Goal: Task Accomplishment & Management: Manage account settings

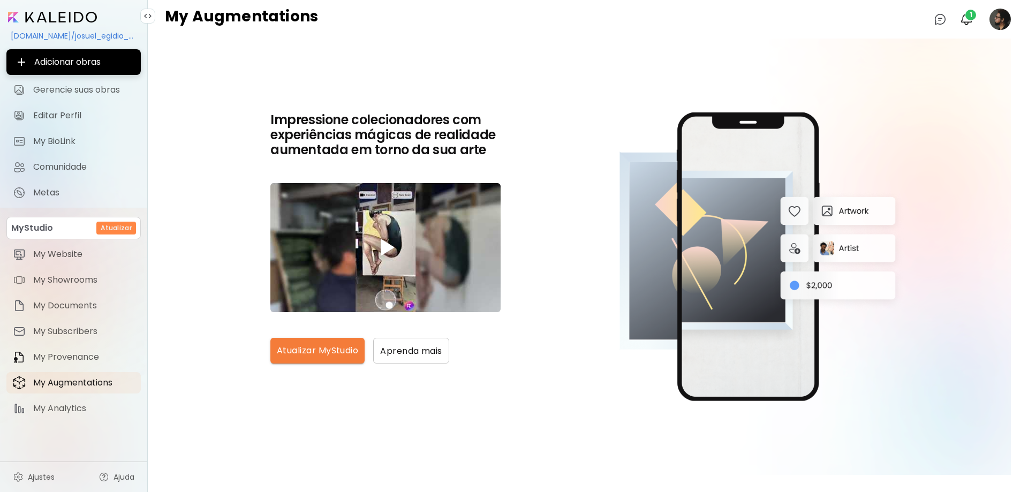
click at [999, 22] on image at bounding box center [1000, 19] width 21 height 21
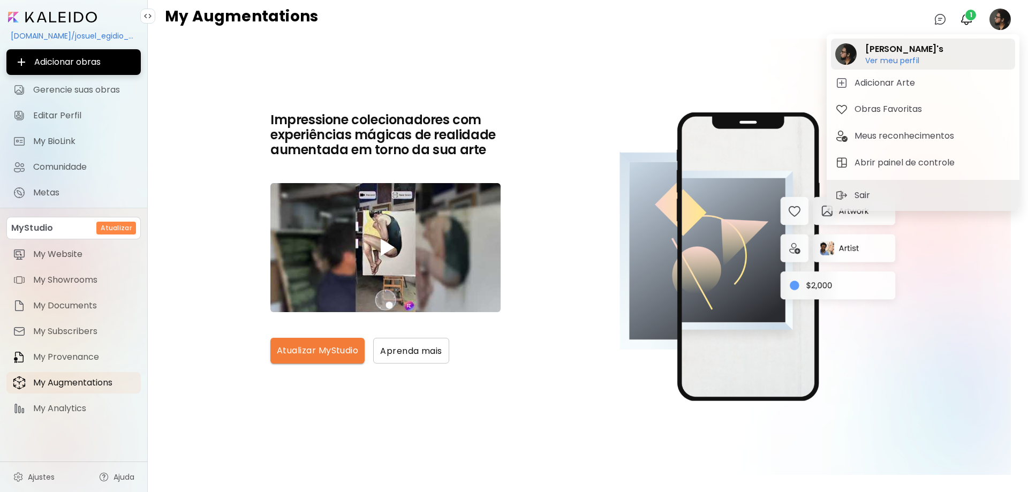
click at [885, 47] on h2 "[PERSON_NAME]'s" at bounding box center [905, 49] width 78 height 13
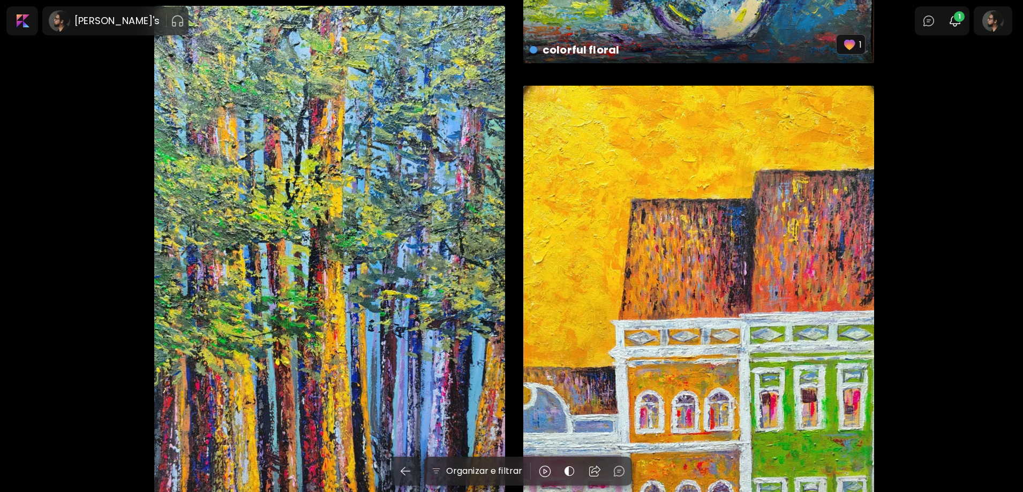
scroll to position [1339, 0]
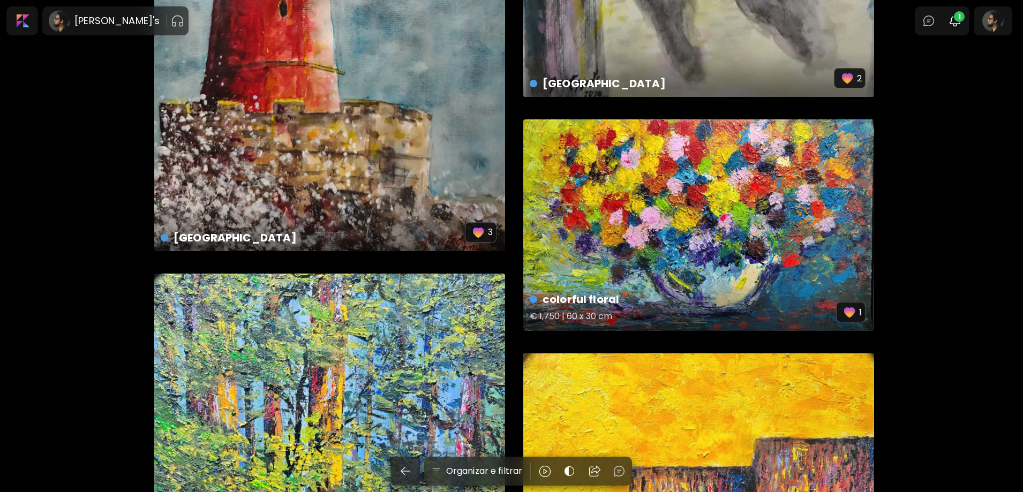
click at [684, 226] on div "colorful floral € 1,750 | 60 x 30 cm 1" at bounding box center [698, 225] width 351 height 212
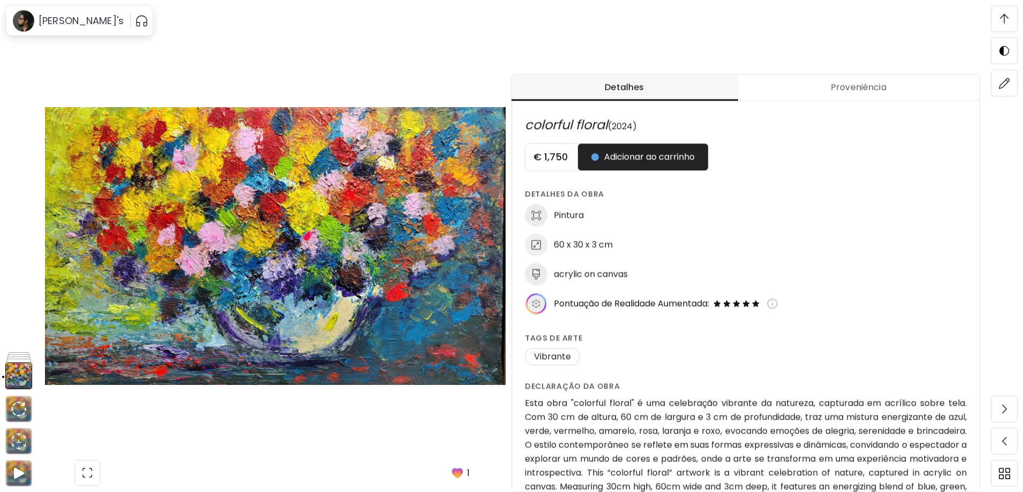
scroll to position [482, 0]
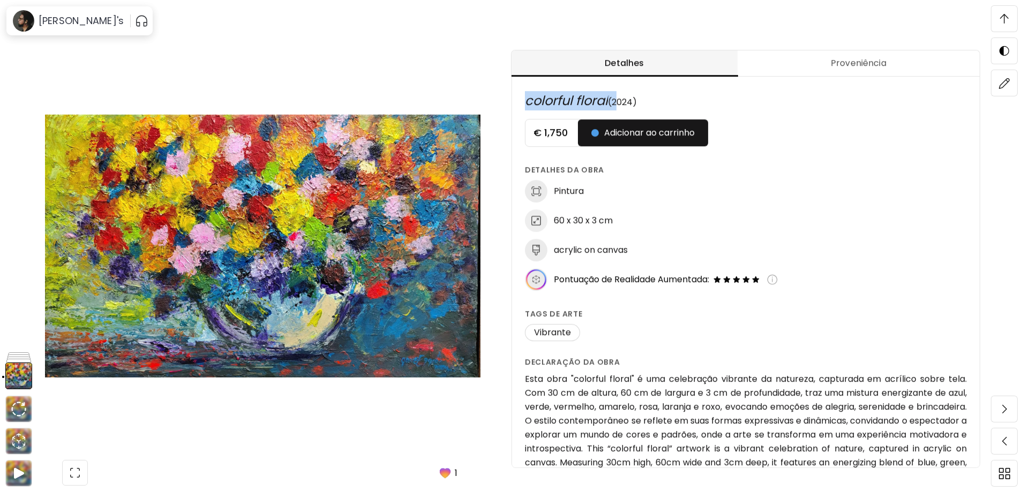
drag, startPoint x: 615, startPoint y: 98, endPoint x: 528, endPoint y: 100, distance: 86.8
click at [528, 100] on h6 "colorful floral (2024)" at bounding box center [746, 100] width 442 height 19
copy h6 "colorful floral"
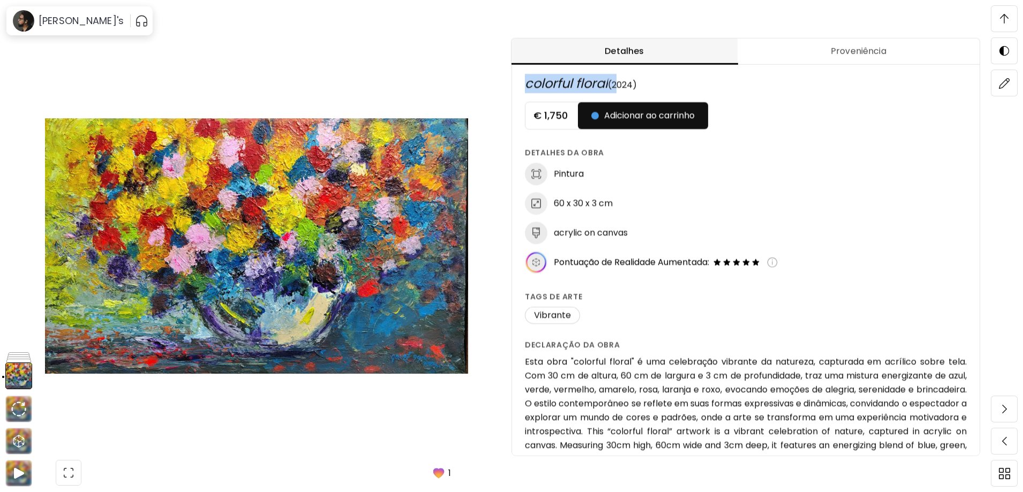
scroll to position [0, 0]
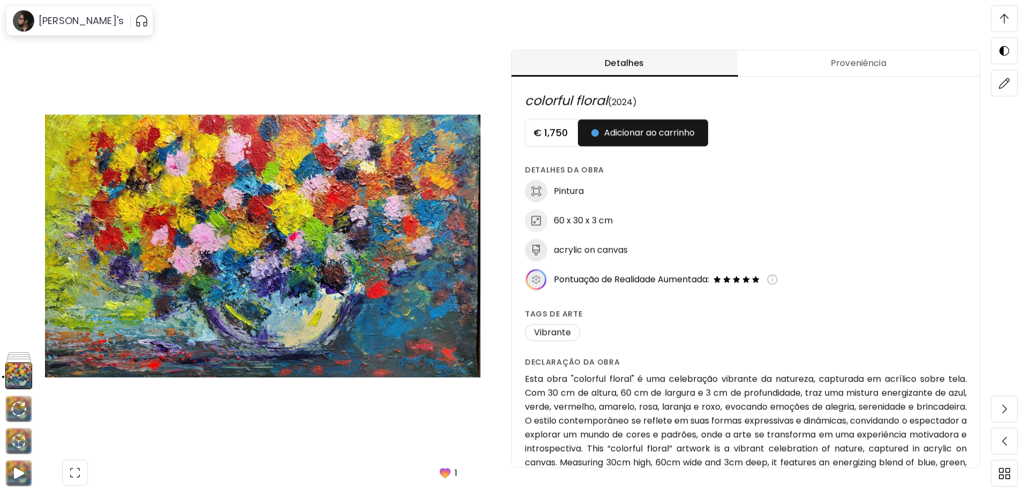
click at [620, 223] on div "60 x 30 x 3 cm" at bounding box center [746, 220] width 442 height 22
drag, startPoint x: 620, startPoint y: 222, endPoint x: 558, endPoint y: 226, distance: 62.3
click at [558, 226] on div "60 x 30 x 3 cm" at bounding box center [746, 220] width 442 height 22
copy h6 "60 x 30 x 3 cm"
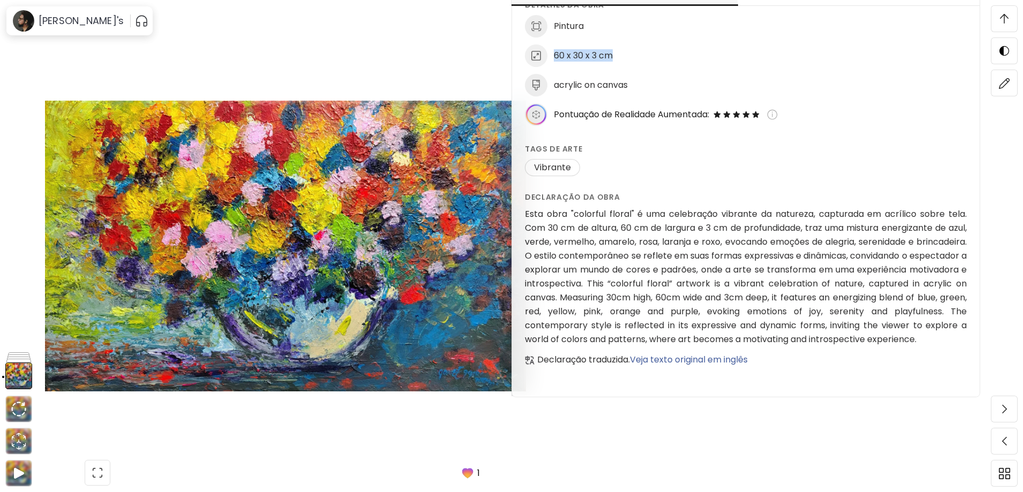
scroll to position [1178, 0]
click at [416, 402] on img at bounding box center [285, 246] width 481 height 415
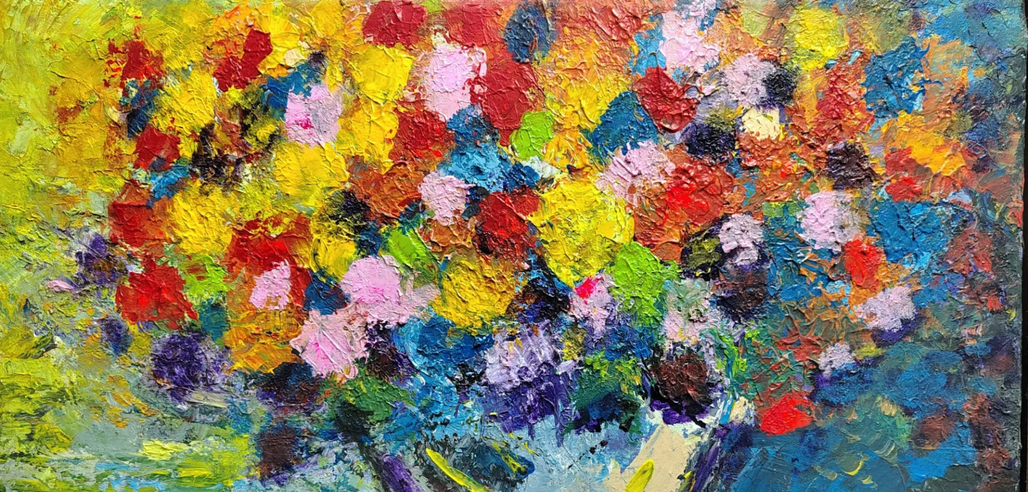
click at [539, 294] on img at bounding box center [514, 310] width 1028 height 621
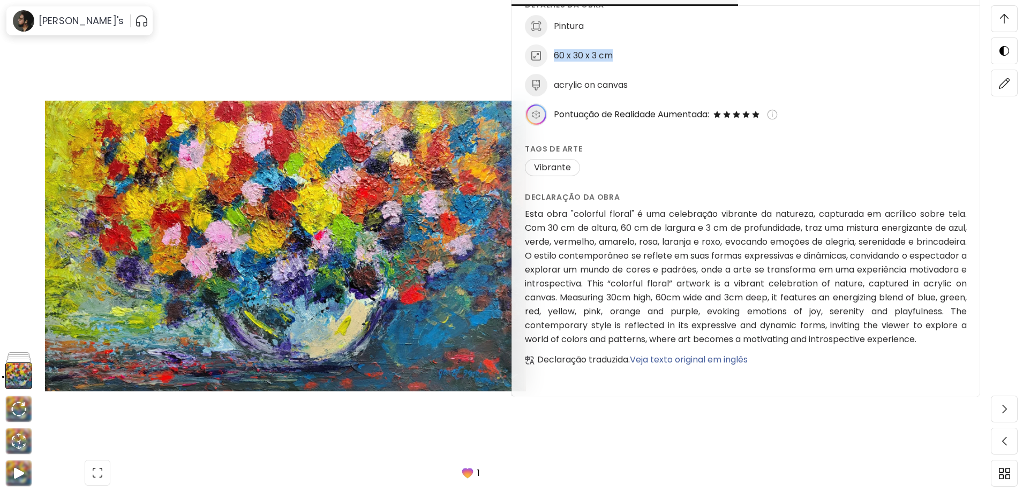
scroll to position [79, 0]
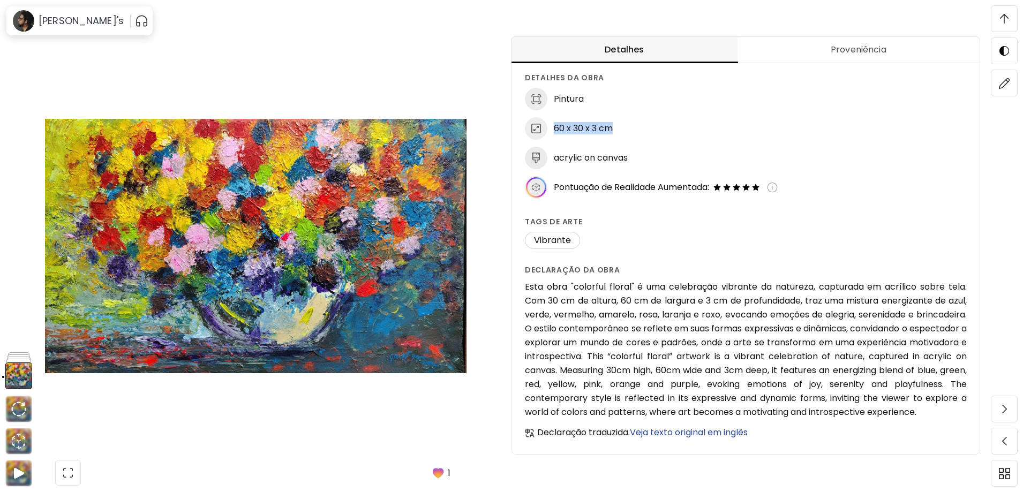
click at [849, 47] on span "Proveniência" at bounding box center [858, 49] width 229 height 13
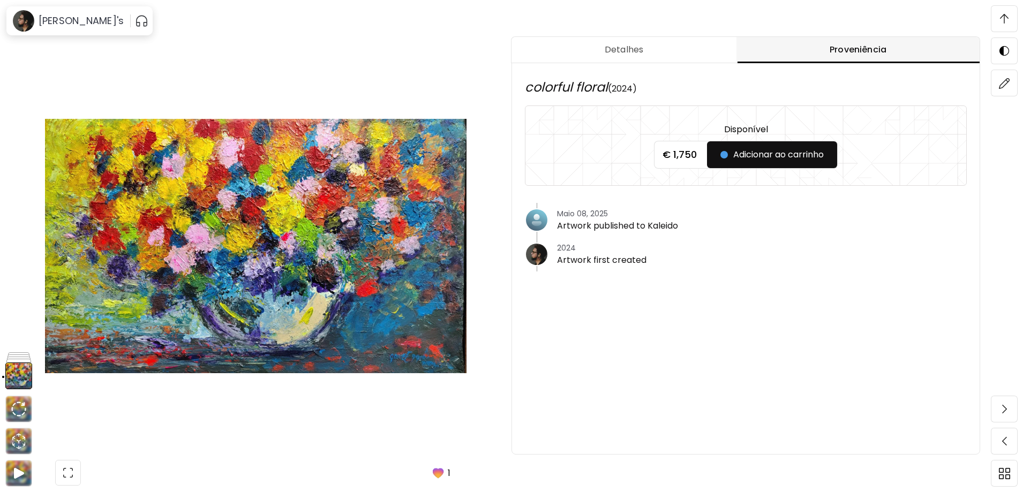
scroll to position [0, 0]
click at [627, 48] on span "Detalhes" at bounding box center [624, 49] width 212 height 13
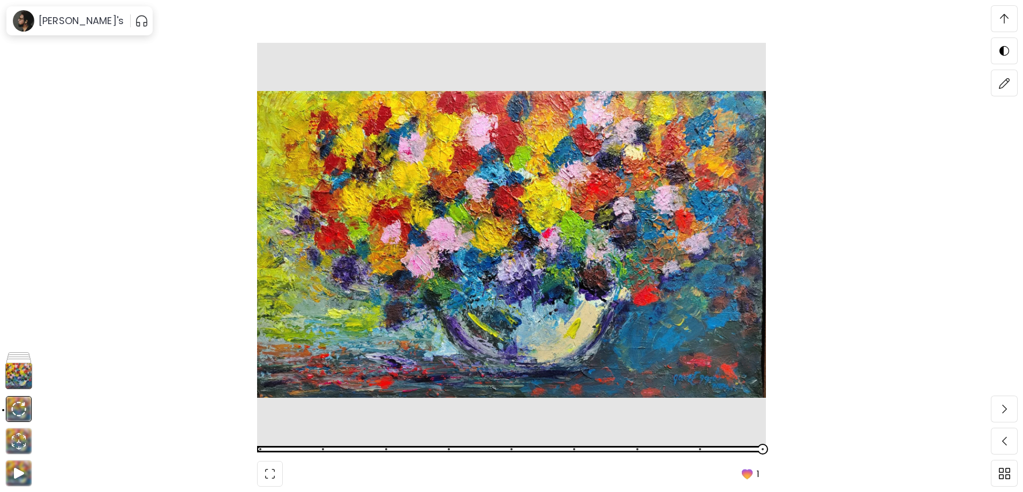
scroll to position [6940, 0]
click at [800, 259] on div "1" at bounding box center [511, 246] width 1023 height 492
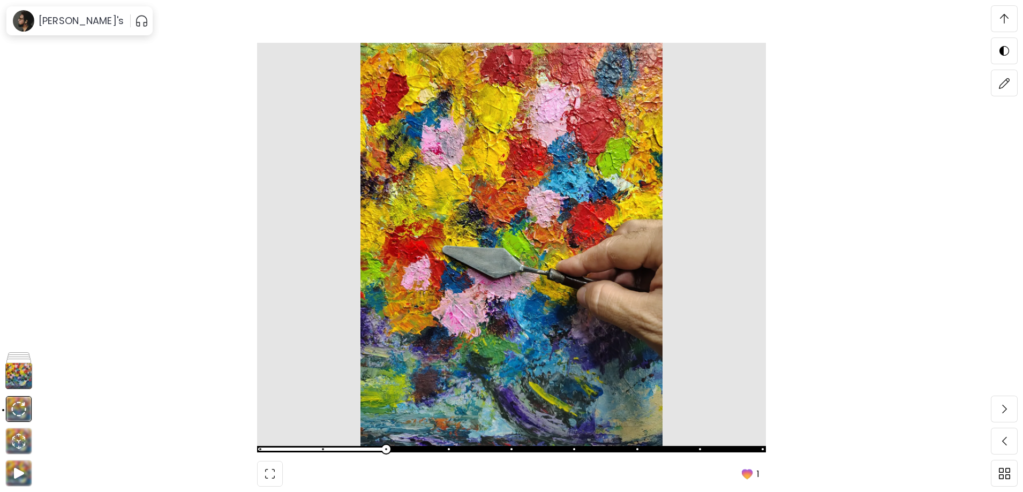
scroll to position [4841, 0]
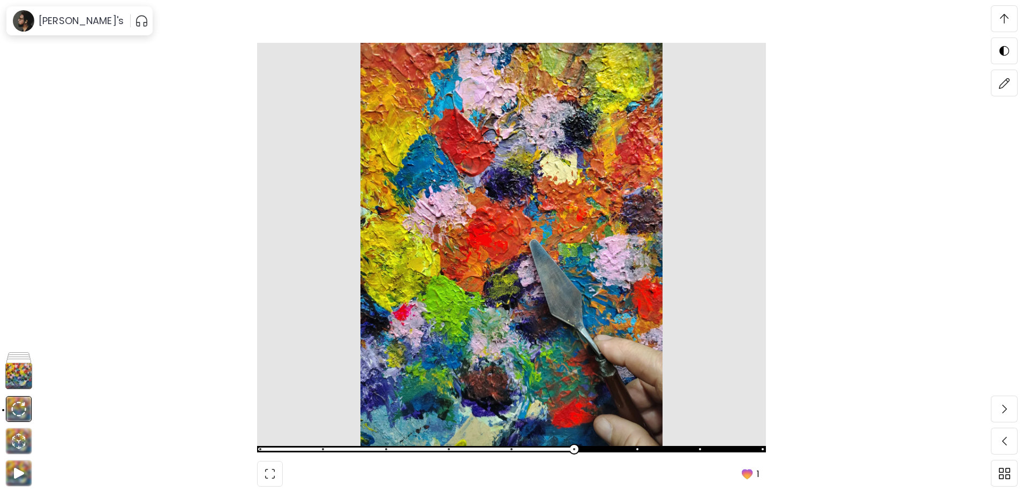
click at [771, 259] on div "1" at bounding box center [511, 246] width 1023 height 492
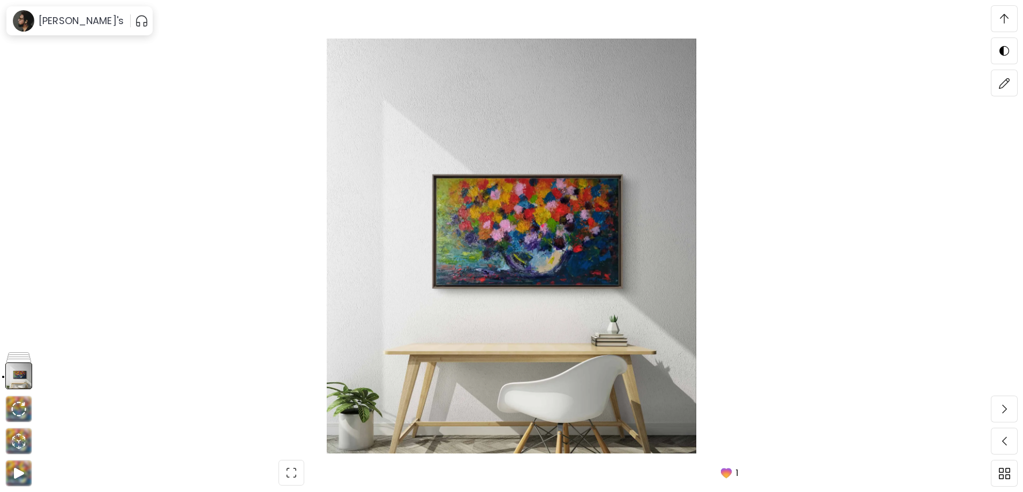
scroll to position [2751, 0]
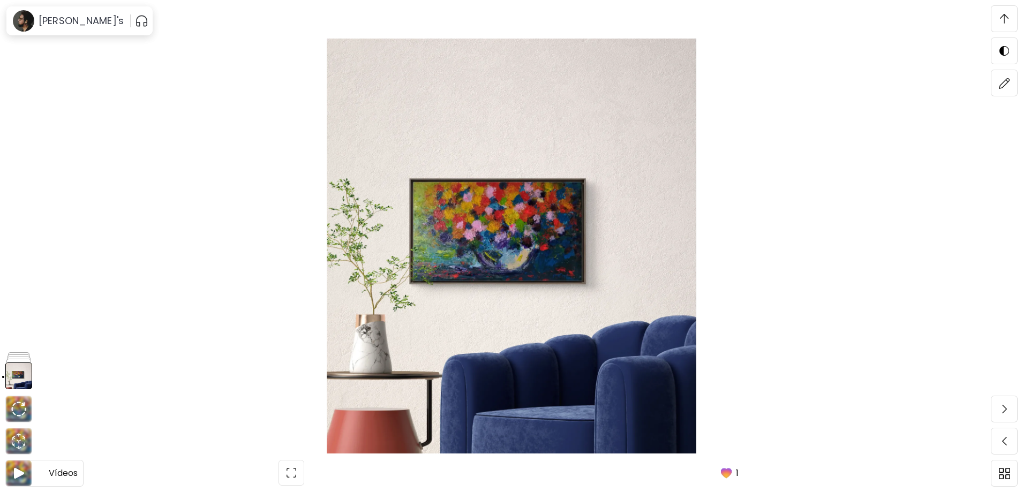
click at [17, 477] on img at bounding box center [18, 474] width 13 height 14
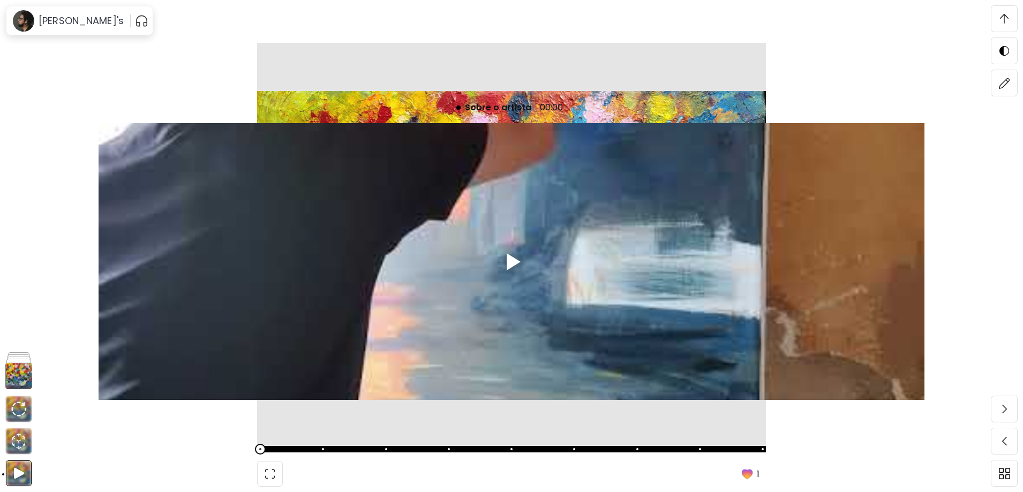
scroll to position [7569, 0]
click at [191, 335] on div at bounding box center [512, 261] width 826 height 277
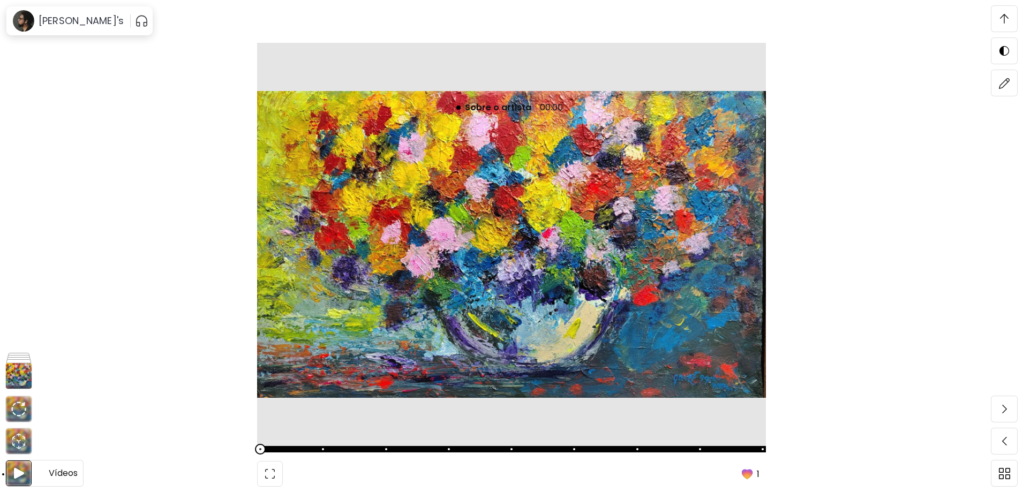
click at [18, 474] on img at bounding box center [18, 474] width 13 height 14
click at [19, 440] on icon "animation" at bounding box center [18, 441] width 17 height 17
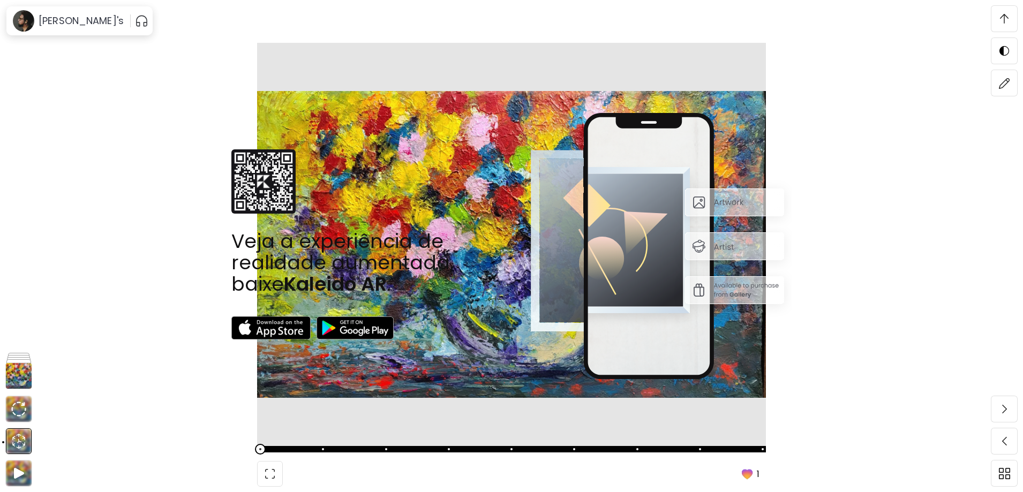
click at [834, 171] on div "Veja a experiência de realidade aumentada, baixe Kaleido AR ." at bounding box center [511, 246] width 933 height 415
click at [67, 23] on h6 "[PERSON_NAME]'s" at bounding box center [81, 20] width 85 height 13
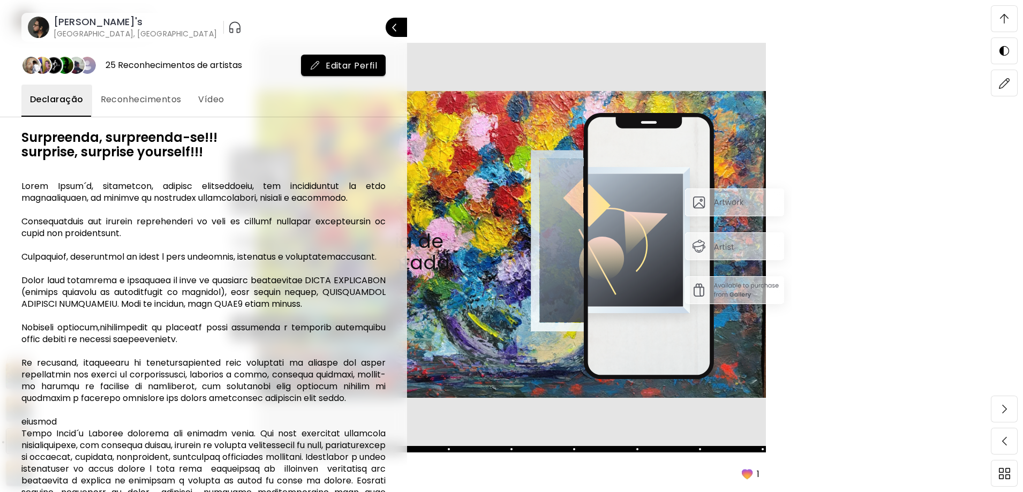
scroll to position [54, 0]
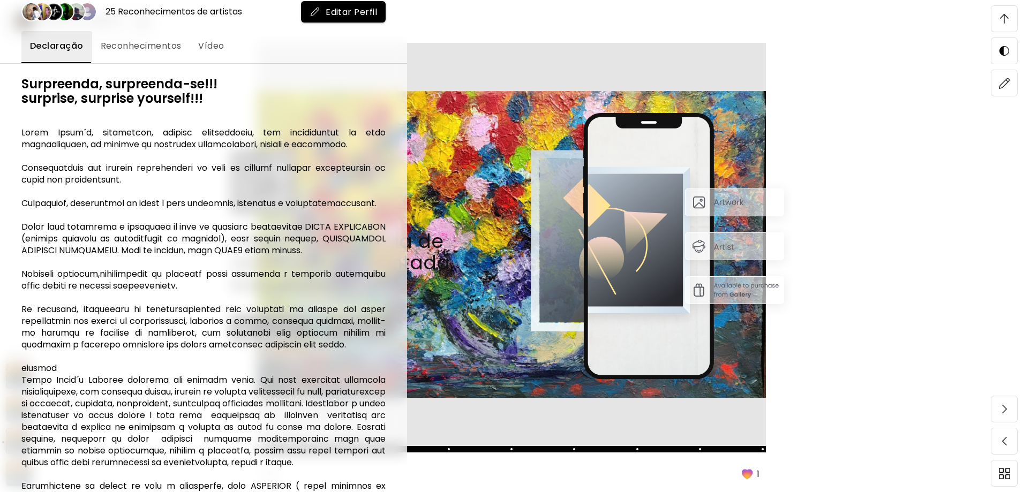
click at [867, 82] on div at bounding box center [511, 246] width 1023 height 492
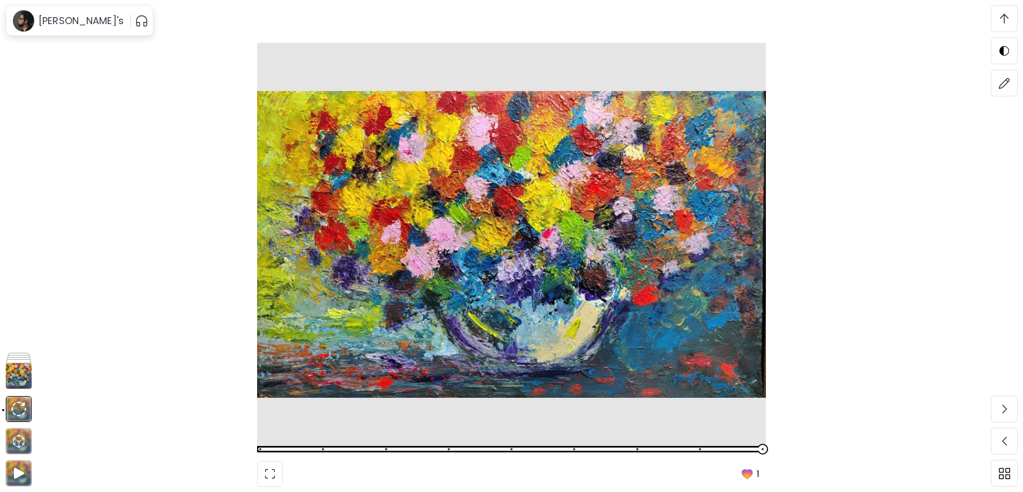
scroll to position [6338, 0]
click at [54, 410] on h6 "Imagens do processo" at bounding box center [87, 409] width 91 height 14
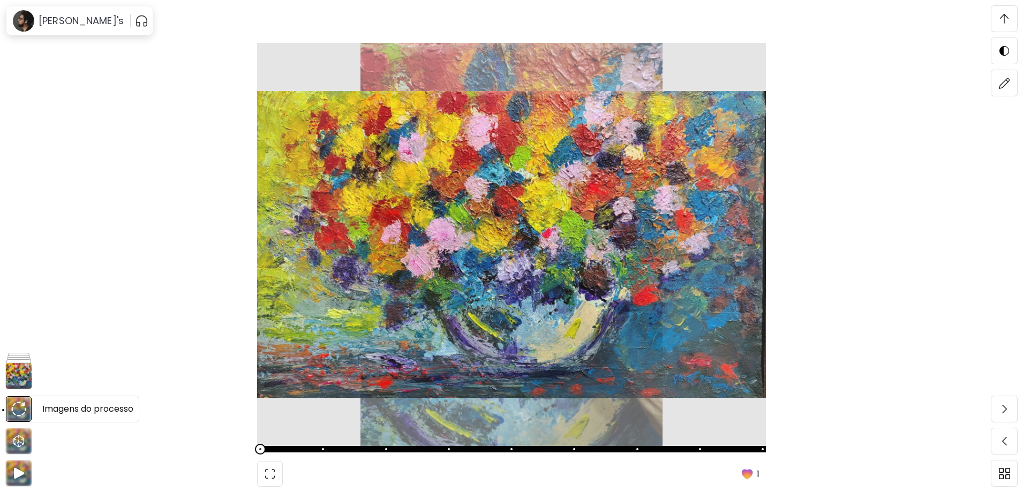
scroll to position [3718, 0]
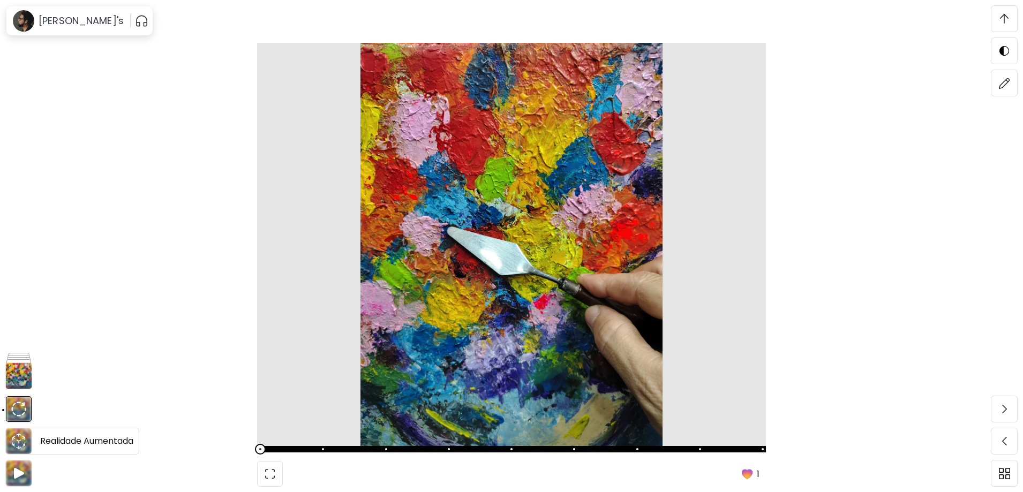
click at [15, 438] on icon "animation" at bounding box center [18, 441] width 17 height 17
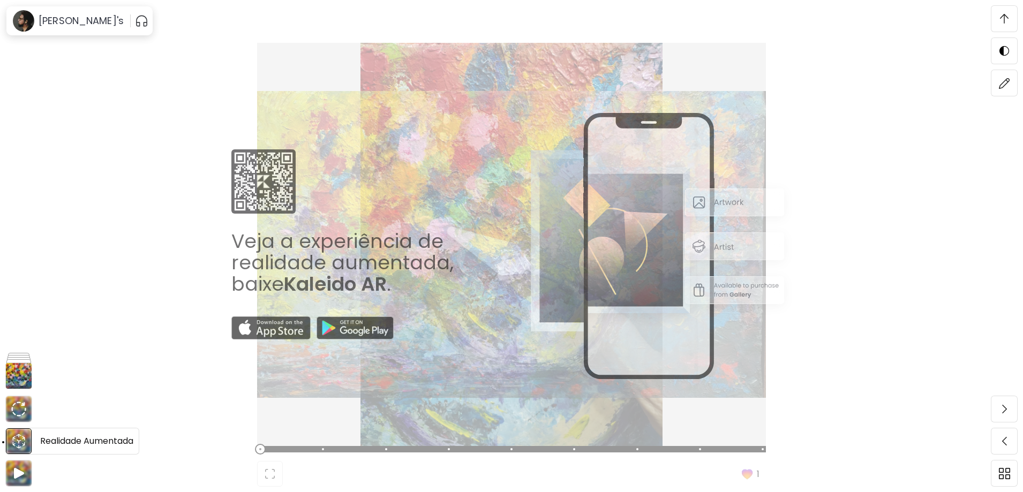
scroll to position [7141, 0]
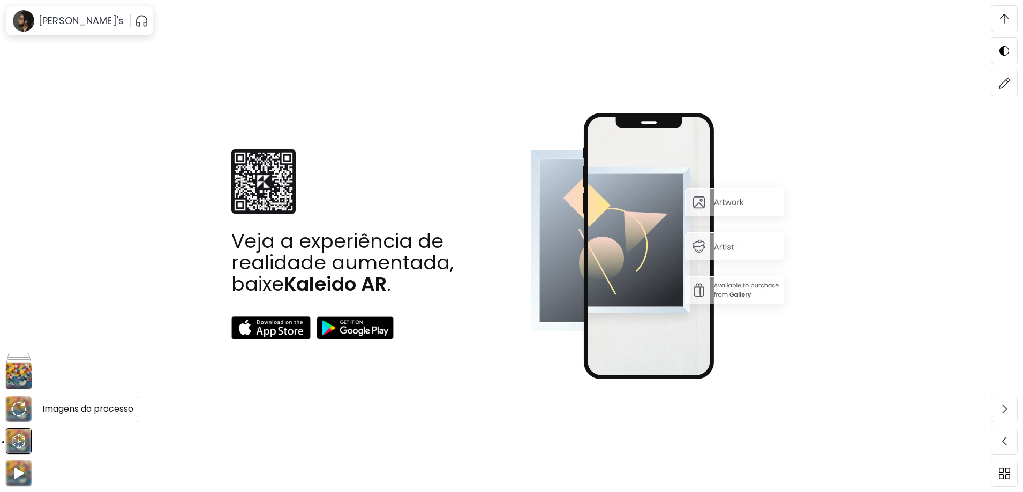
click at [19, 410] on img at bounding box center [18, 409] width 15 height 15
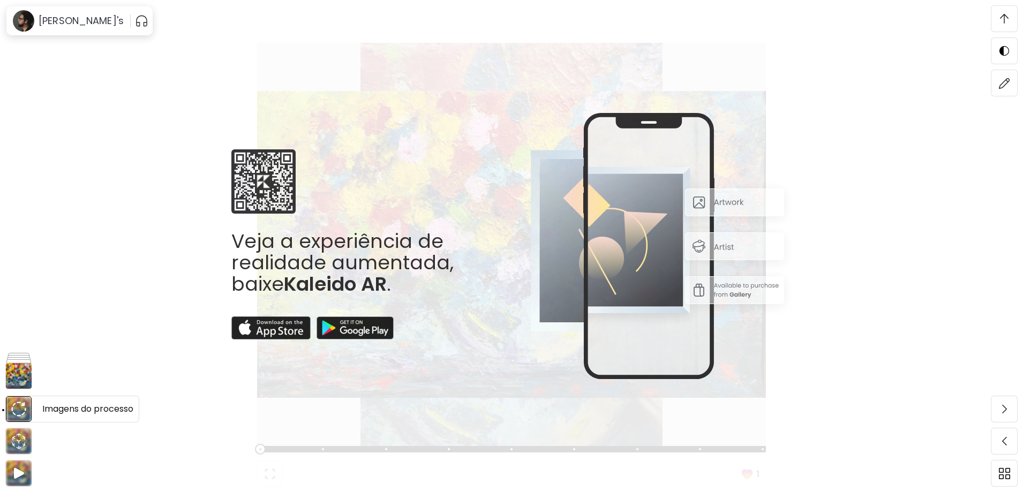
scroll to position [3718, 0]
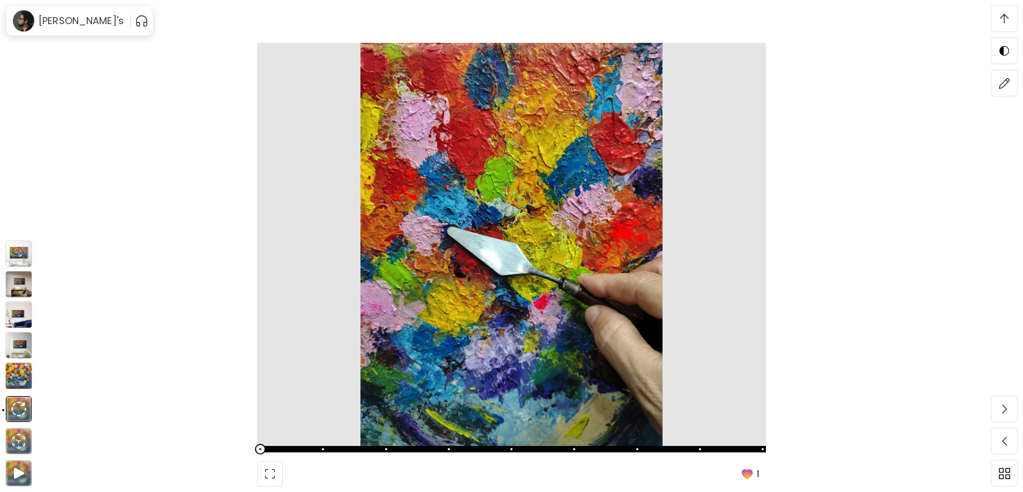
drag, startPoint x: 28, startPoint y: 367, endPoint x: 24, endPoint y: 371, distance: 6.1
click at [27, 368] on img at bounding box center [18, 376] width 27 height 27
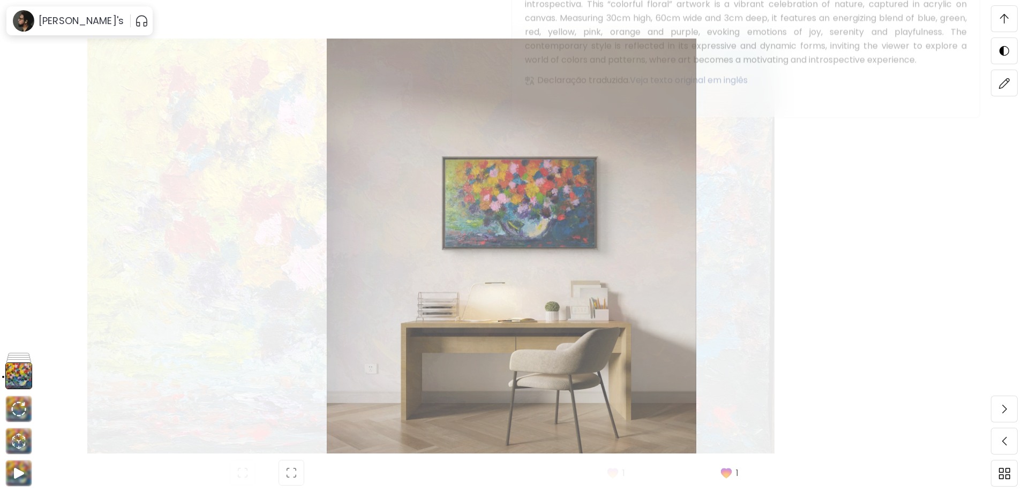
scroll to position [0, 0]
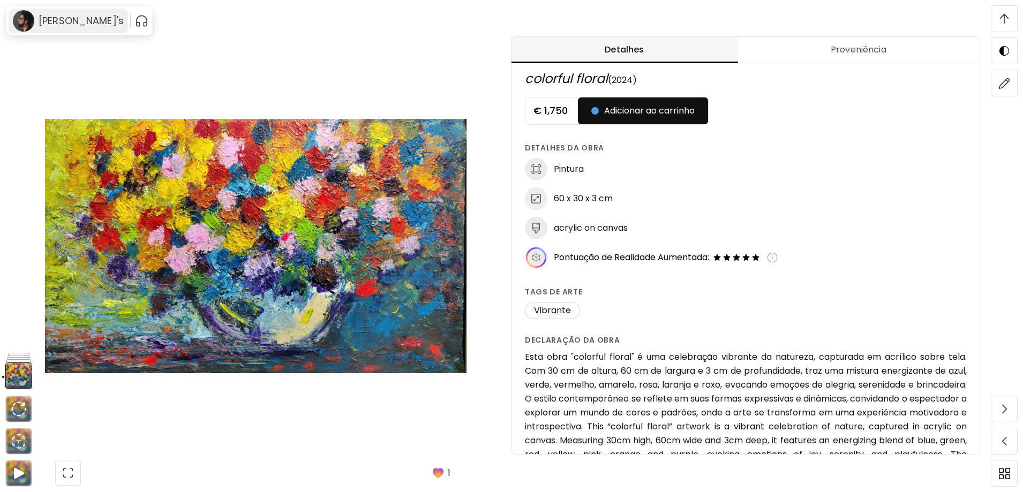
click at [82, 21] on h6 "[PERSON_NAME]'s" at bounding box center [81, 20] width 85 height 13
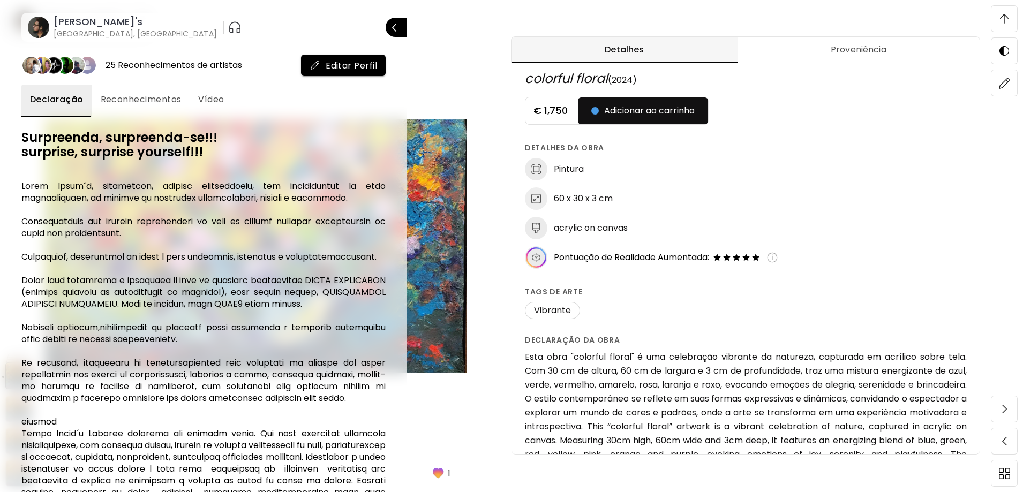
click at [144, 100] on span "Reconhecimentos" at bounding box center [141, 99] width 81 height 13
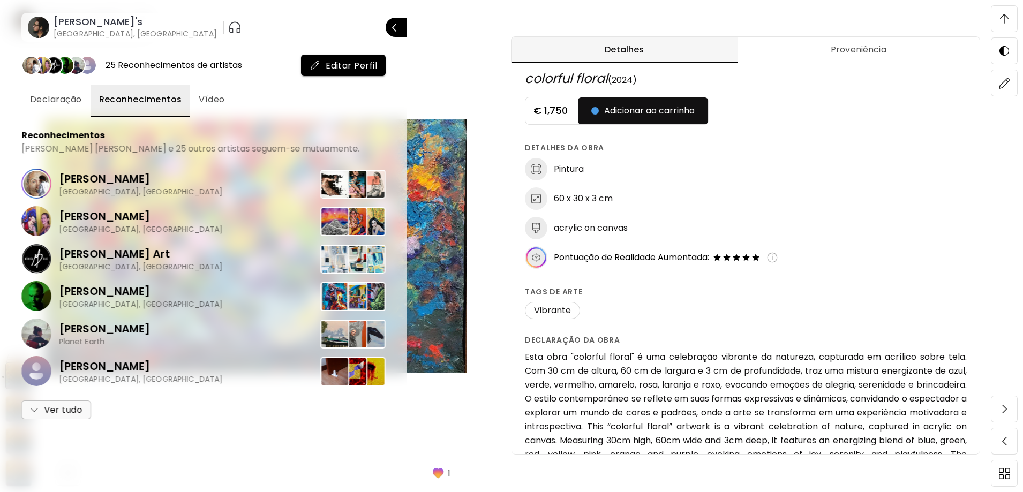
click at [52, 26] on div "[PERSON_NAME]'s [GEOGRAPHIC_DATA], [GEOGRAPHIC_DATA]" at bounding box center [133, 28] width 168 height 24
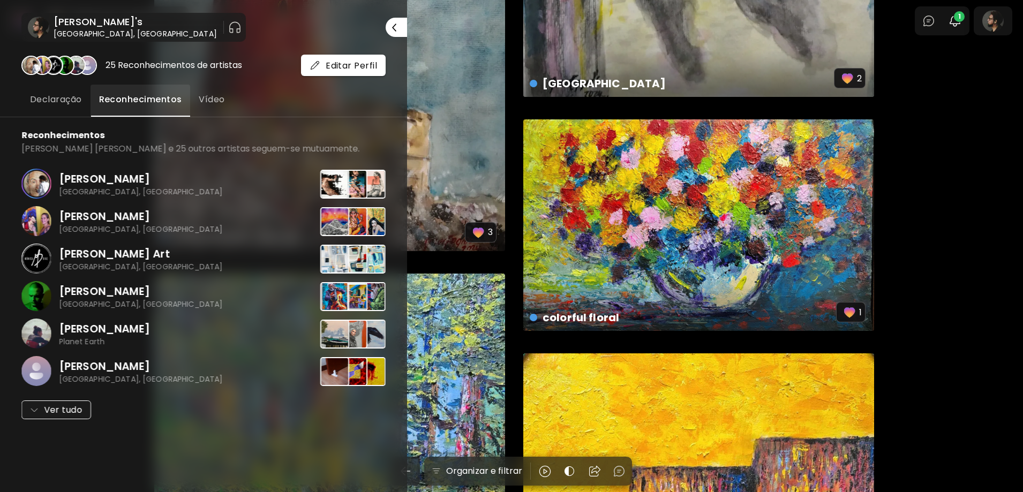
click at [722, 236] on div at bounding box center [511, 246] width 1023 height 492
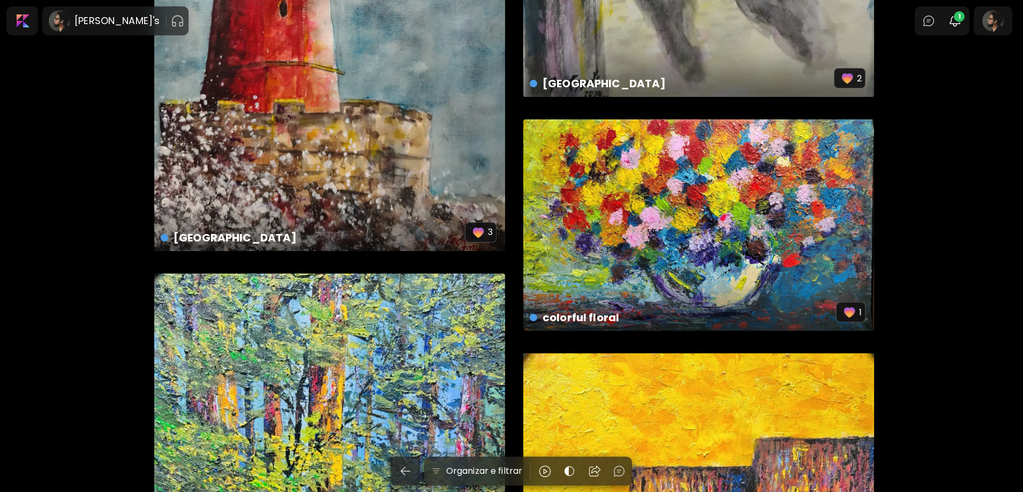
click at [722, 236] on div at bounding box center [511, 246] width 1023 height 492
click at [722, 236] on div "colorful floral € 1,750 | 60 x 30 cm 1" at bounding box center [698, 225] width 351 height 212
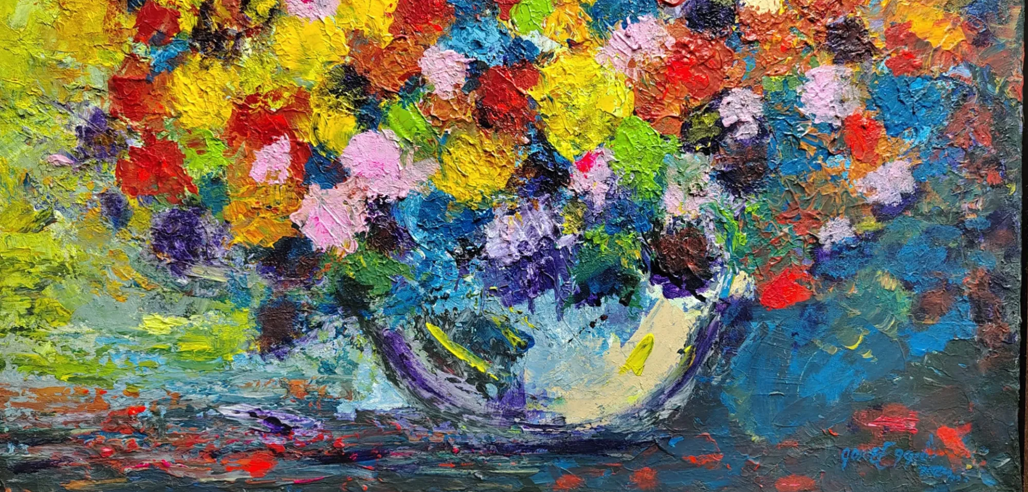
click at [755, 297] on img at bounding box center [514, 184] width 1028 height 621
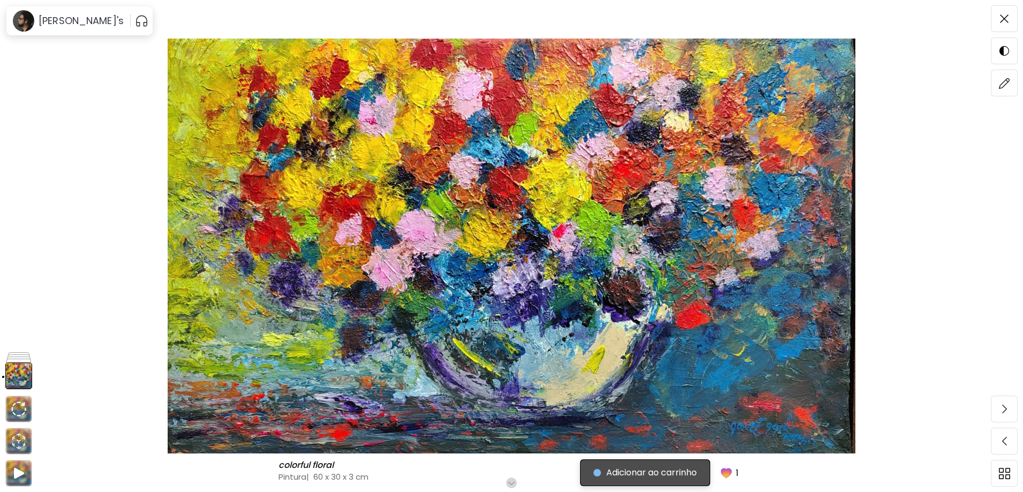
click at [645, 475] on span "Adicionar ao carrinho" at bounding box center [645, 473] width 103 height 13
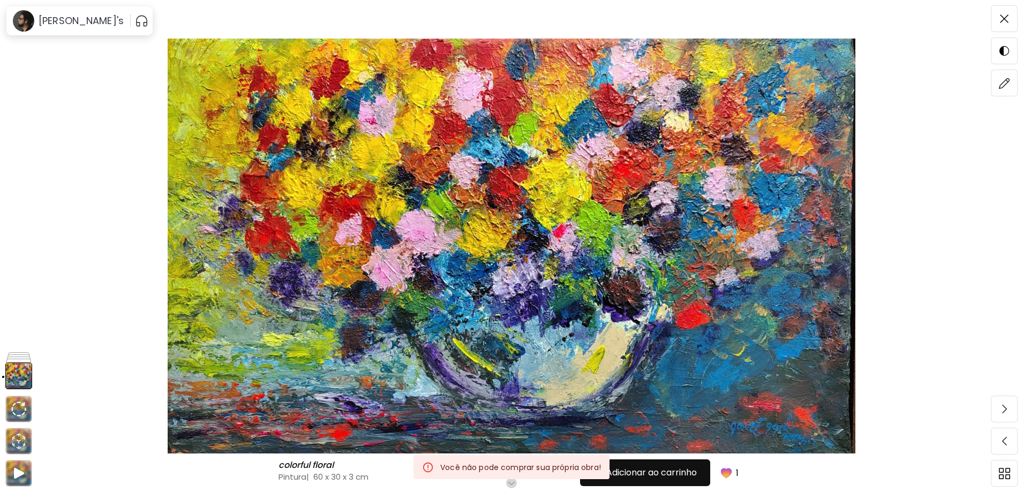
click at [807, 480] on div "colorful floral colorful floral Pintura | 60 x 30 x 3 cm Role para mais Adicion…" at bounding box center [511, 262] width 933 height 447
click at [770, 476] on div "colorful floral colorful floral Pintura | 60 x 30 x 3 cm Role para mais Adicion…" at bounding box center [511, 262] width 933 height 447
click at [1002, 18] on img at bounding box center [1004, 18] width 9 height 9
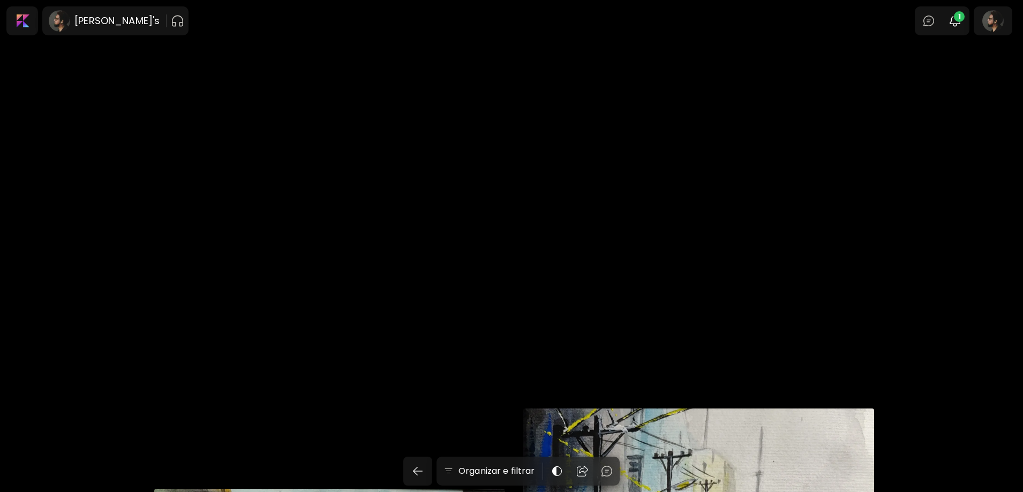
scroll to position [1339, 0]
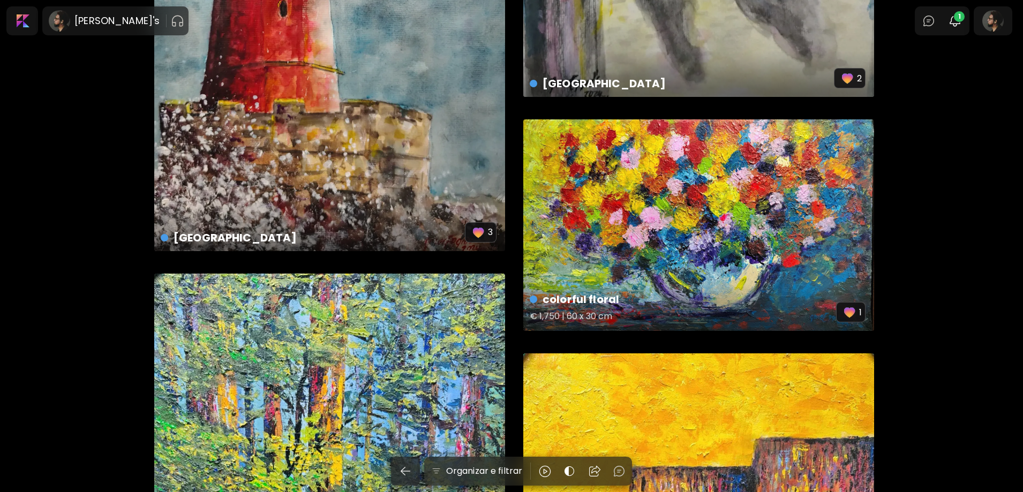
click at [703, 215] on div "colorful floral € 1,750 | 60 x 30 cm 1" at bounding box center [698, 225] width 351 height 212
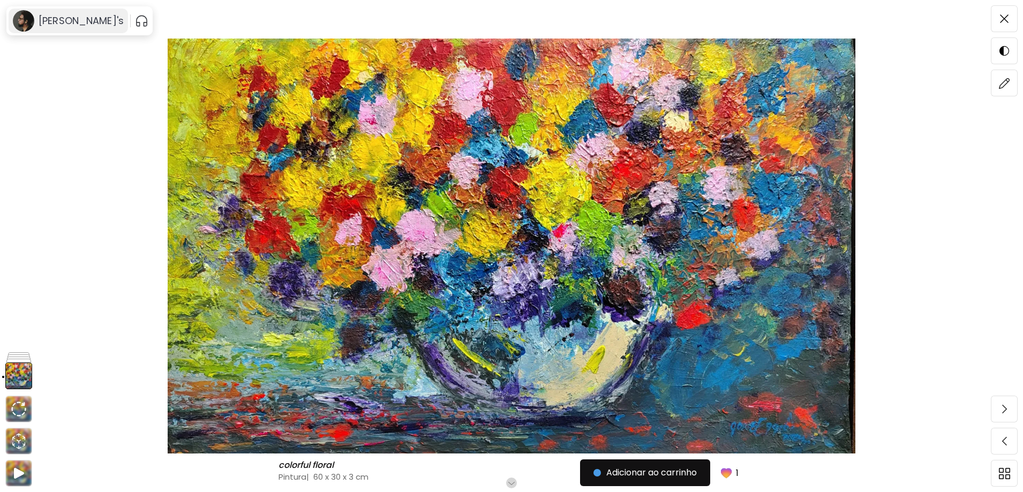
click at [74, 27] on div "[PERSON_NAME]'s" at bounding box center [68, 21] width 119 height 25
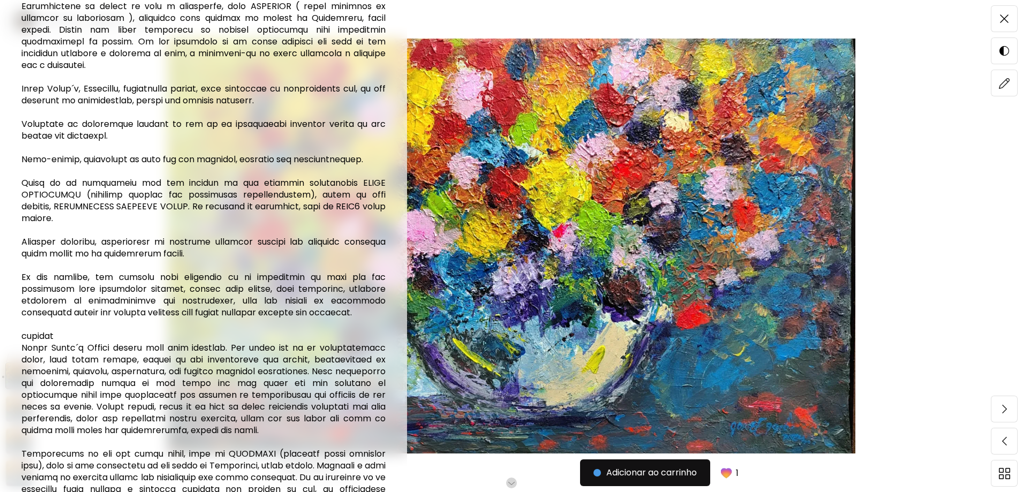
scroll to position [641, 0]
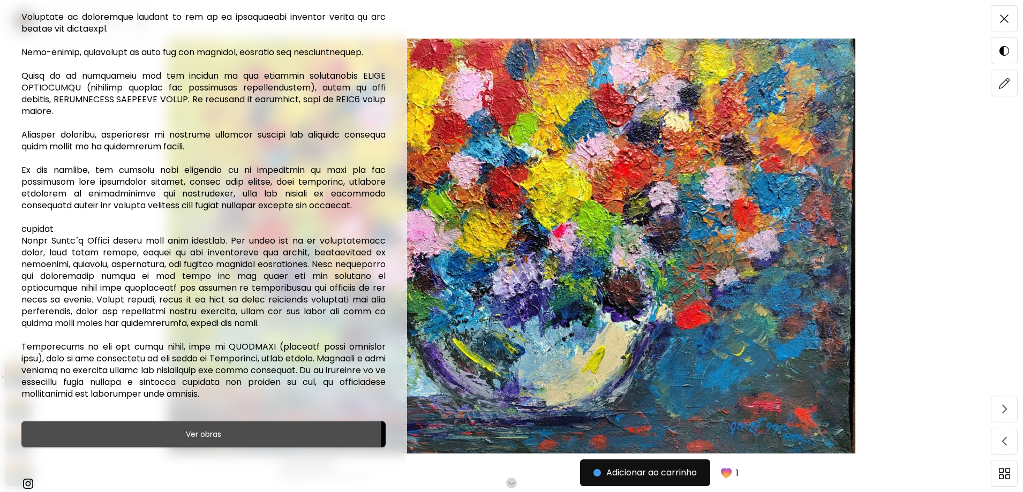
click at [193, 441] on h6 "Ver obras" at bounding box center [203, 434] width 35 height 13
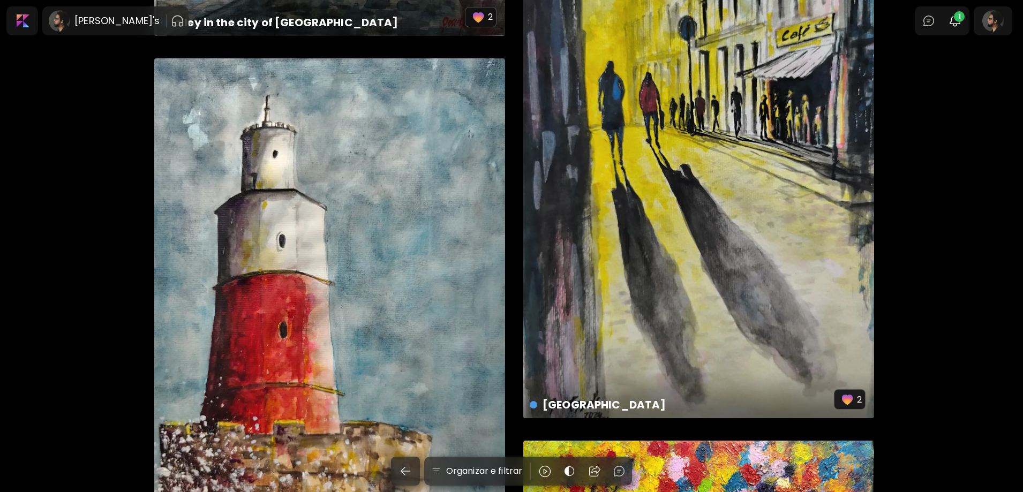
scroll to position [1232, 0]
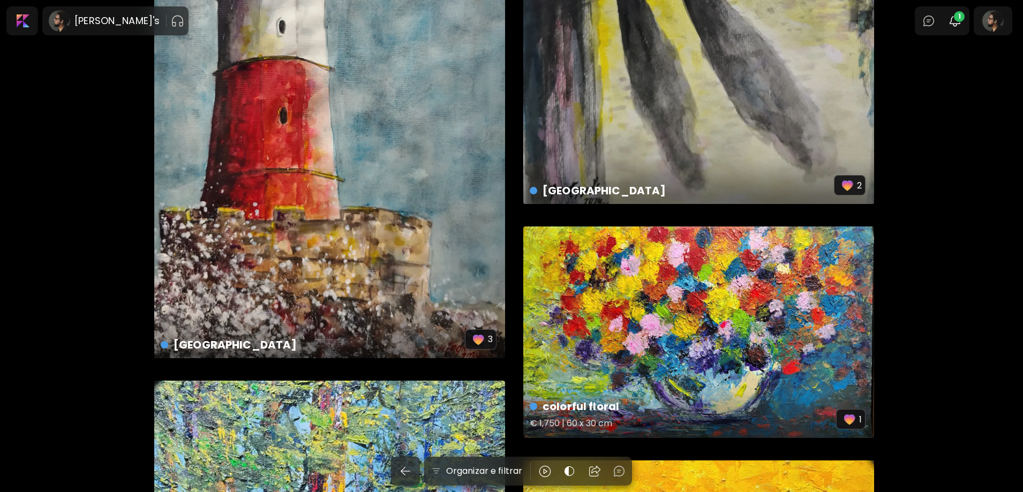
click at [725, 325] on div "colorful floral € 1,750 | 60 x 30 cm 1" at bounding box center [698, 333] width 351 height 212
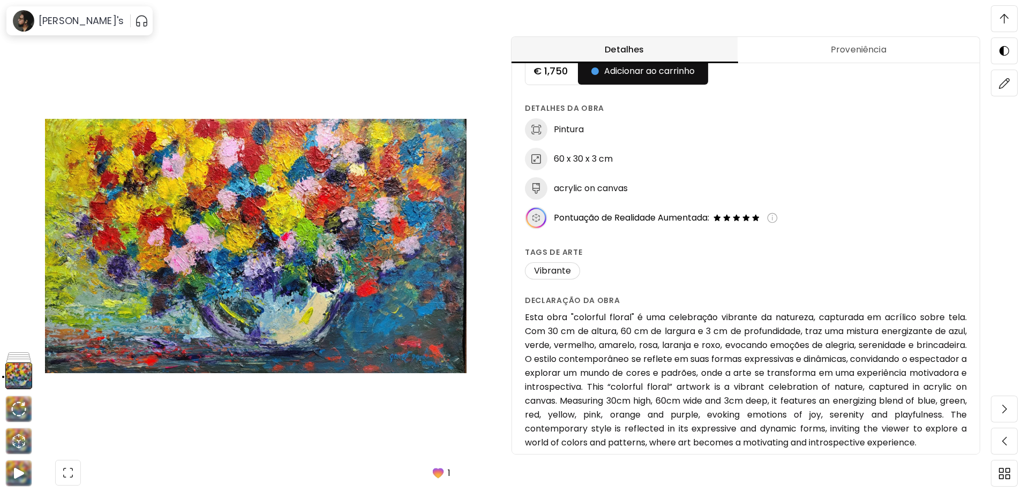
scroll to position [27, 0]
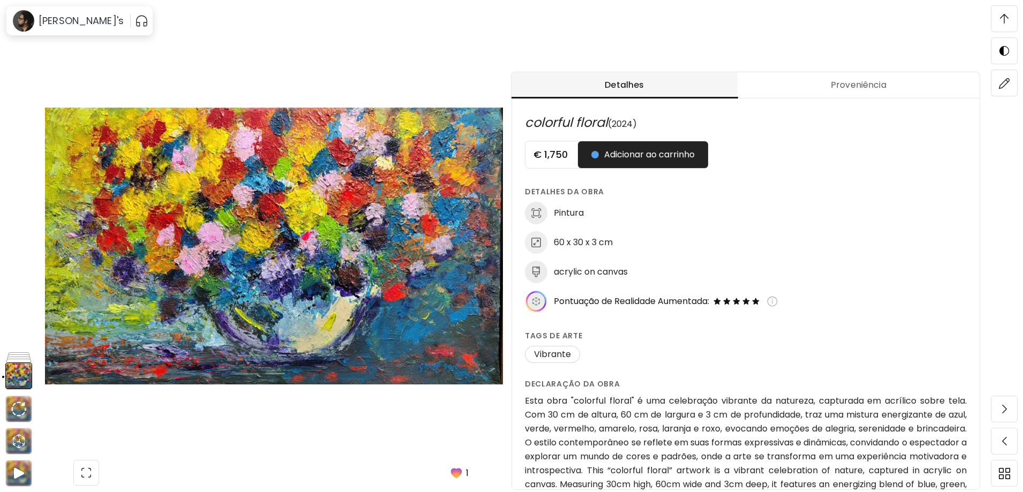
click at [869, 88] on span "Proveniência" at bounding box center [858, 85] width 229 height 13
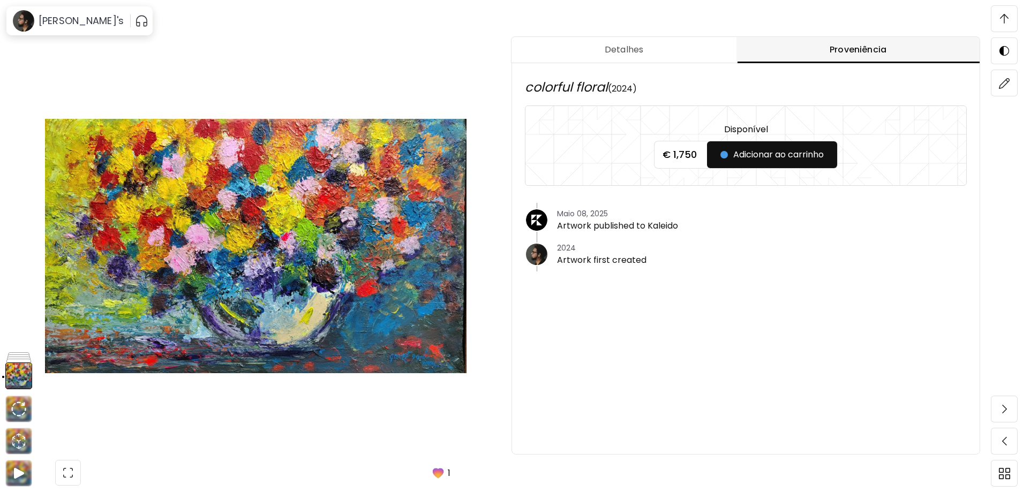
click at [71, 474] on img "button" at bounding box center [68, 473] width 13 height 13
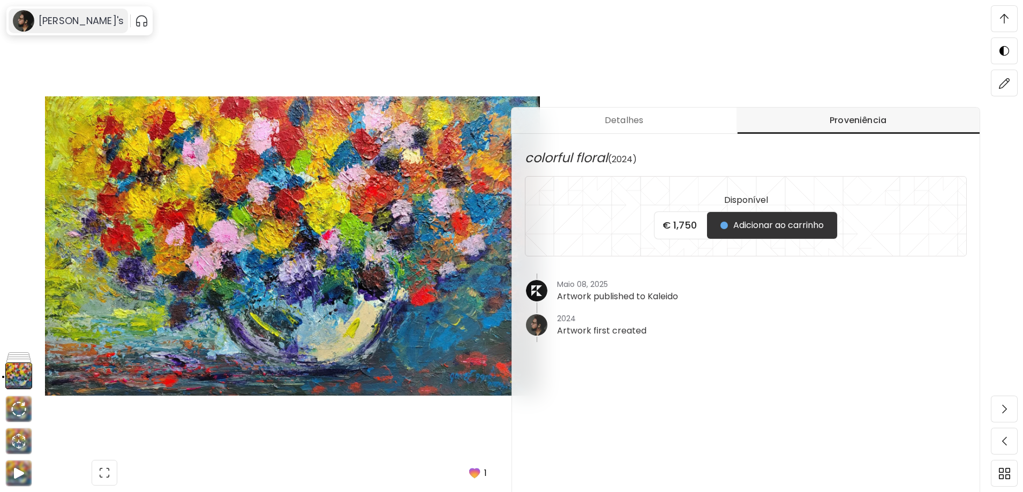
click at [54, 19] on h6 "[PERSON_NAME]'s" at bounding box center [81, 20] width 85 height 13
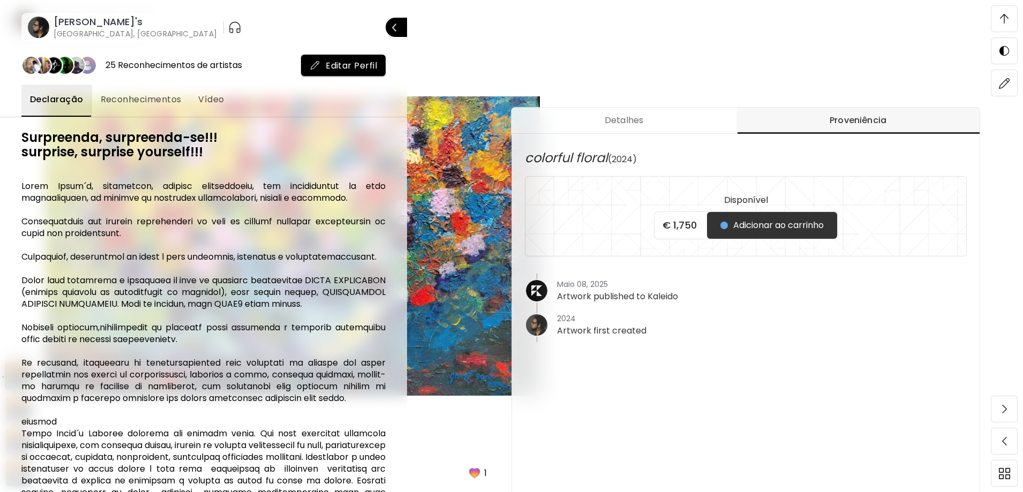
click at [147, 101] on span "Reconhecimentos" at bounding box center [141, 99] width 81 height 13
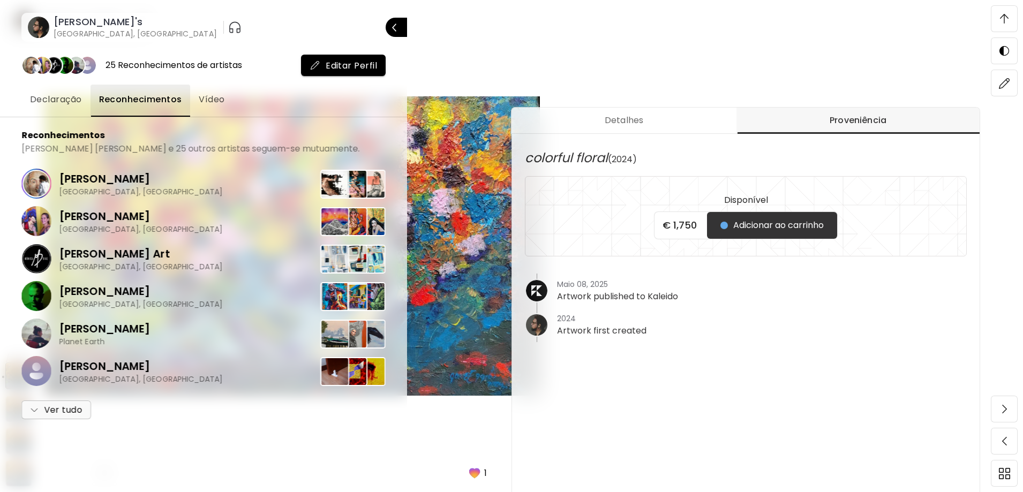
click at [84, 98] on button "Declaração" at bounding box center [55, 101] width 69 height 32
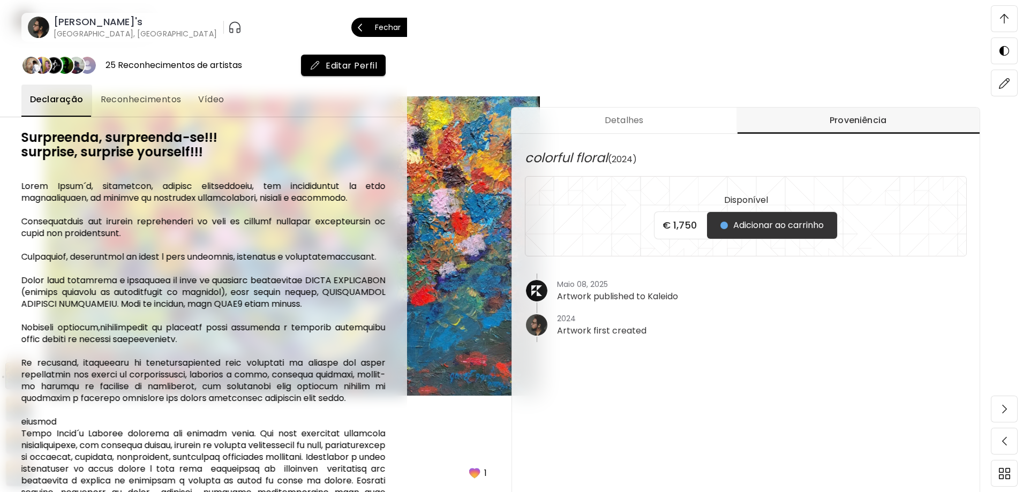
click at [394, 26] on p "Fechar" at bounding box center [388, 27] width 26 height 7
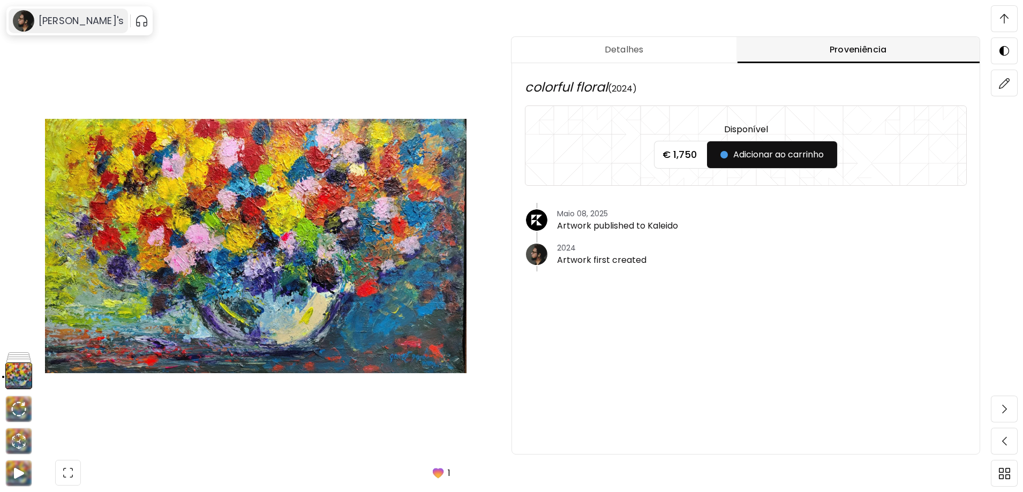
click at [57, 19] on h6 "[PERSON_NAME]'s" at bounding box center [81, 20] width 85 height 13
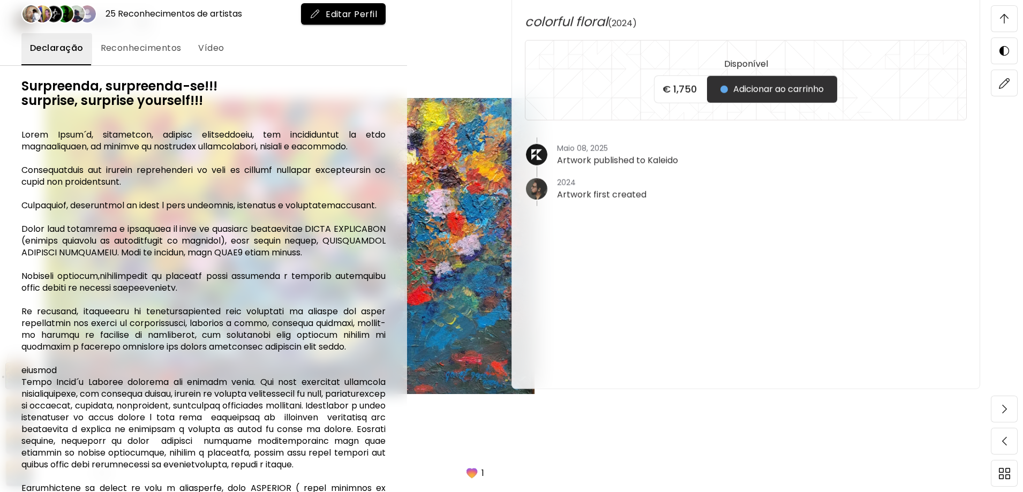
scroll to position [0, 0]
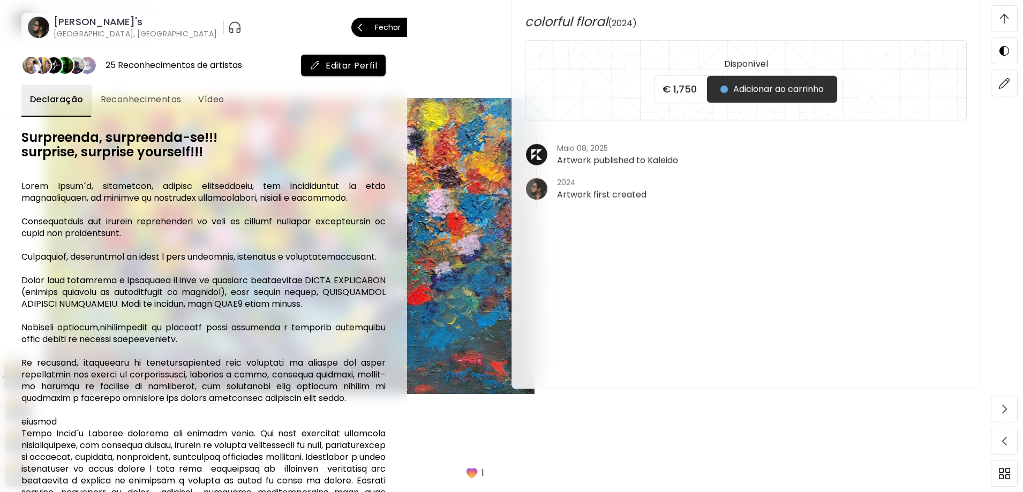
click at [387, 22] on span "Fechar" at bounding box center [379, 27] width 43 height 22
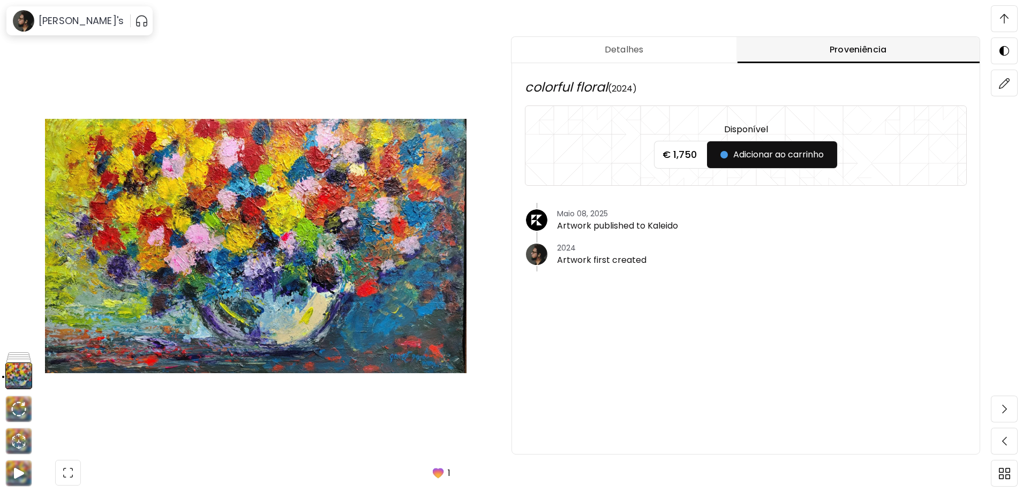
scroll to position [1071, 0]
click at [200, 264] on img at bounding box center [256, 246] width 422 height 415
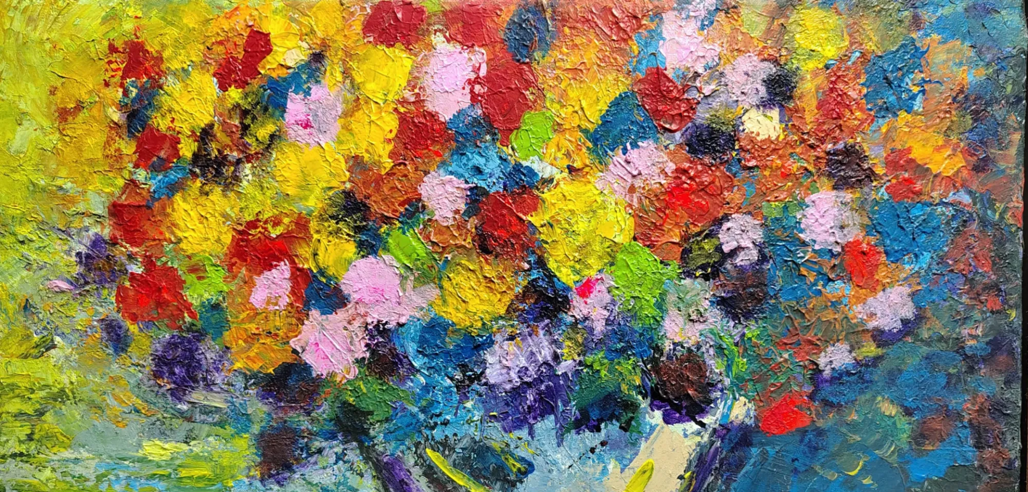
click at [200, 264] on img at bounding box center [514, 310] width 1028 height 621
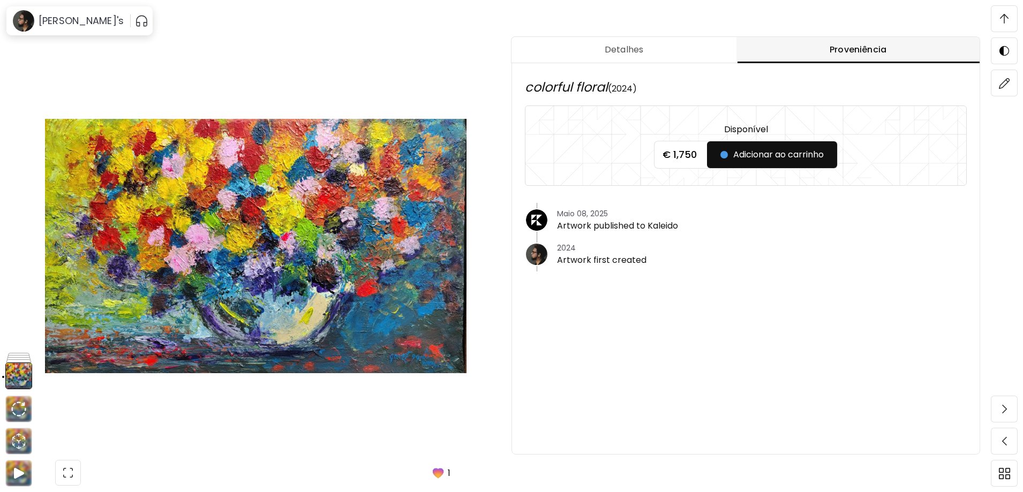
scroll to position [643, 0]
click at [631, 51] on span "Detalhes" at bounding box center [624, 49] width 212 height 13
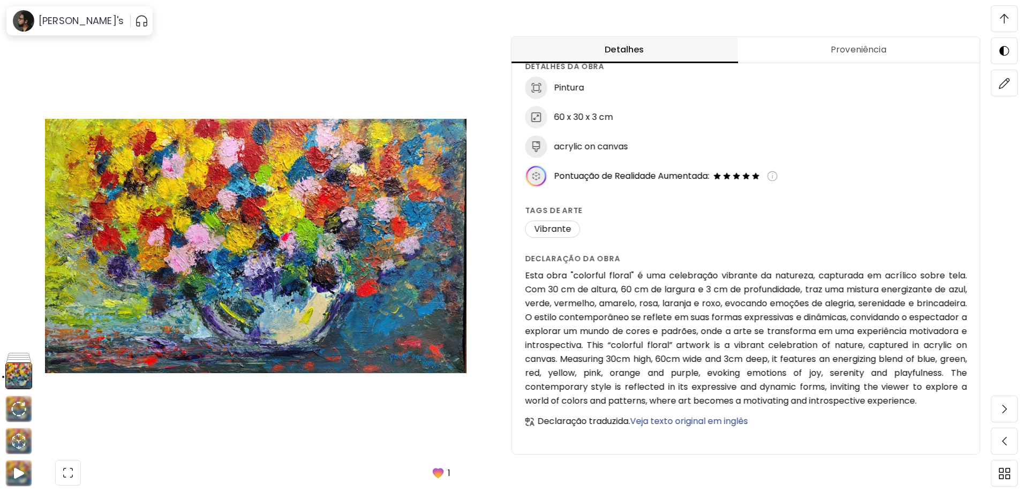
scroll to position [1018, 0]
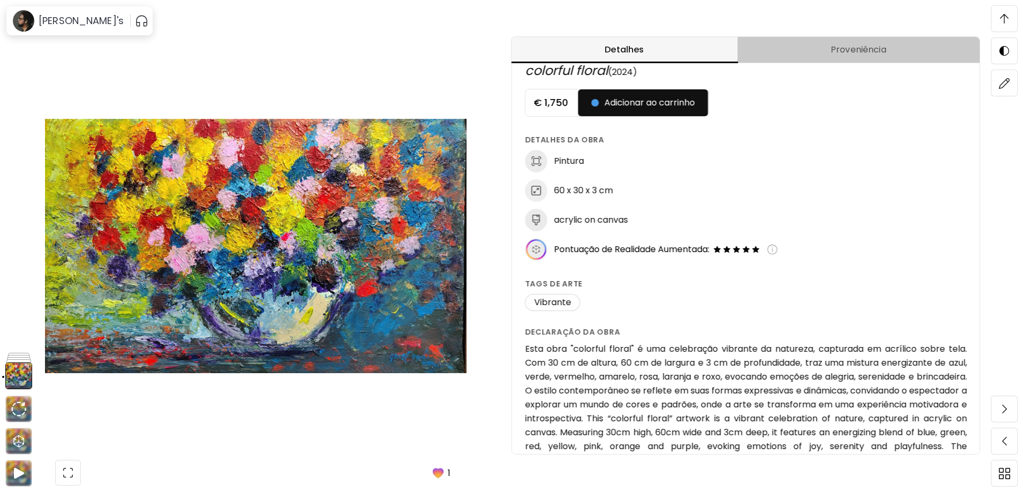
click at [852, 50] on span "Proveniência" at bounding box center [858, 49] width 229 height 13
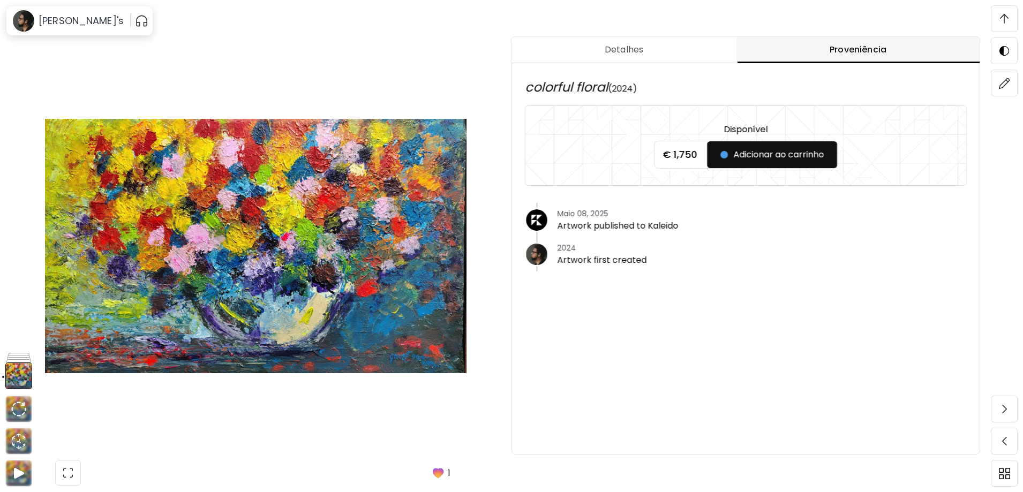
click at [621, 51] on span "Detalhes" at bounding box center [624, 49] width 212 height 13
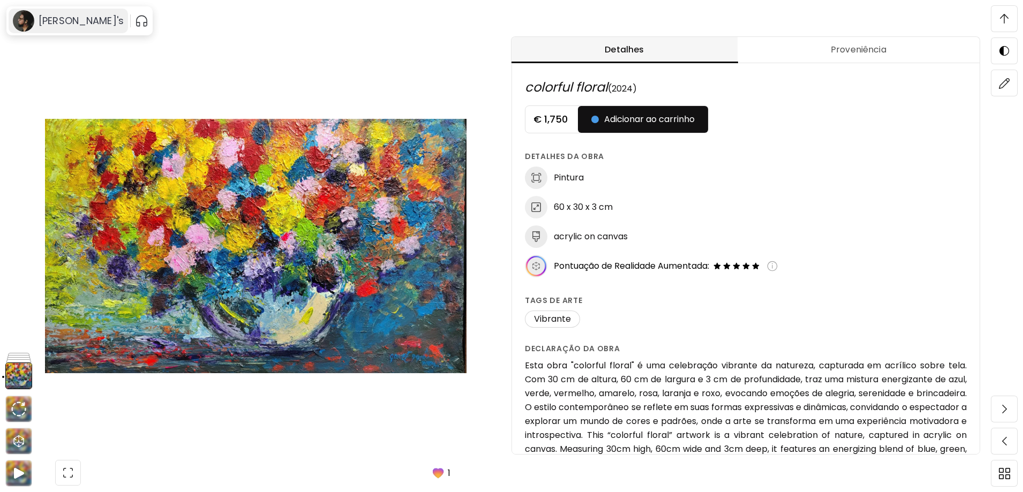
click at [50, 25] on h6 "[PERSON_NAME]'s" at bounding box center [81, 20] width 85 height 13
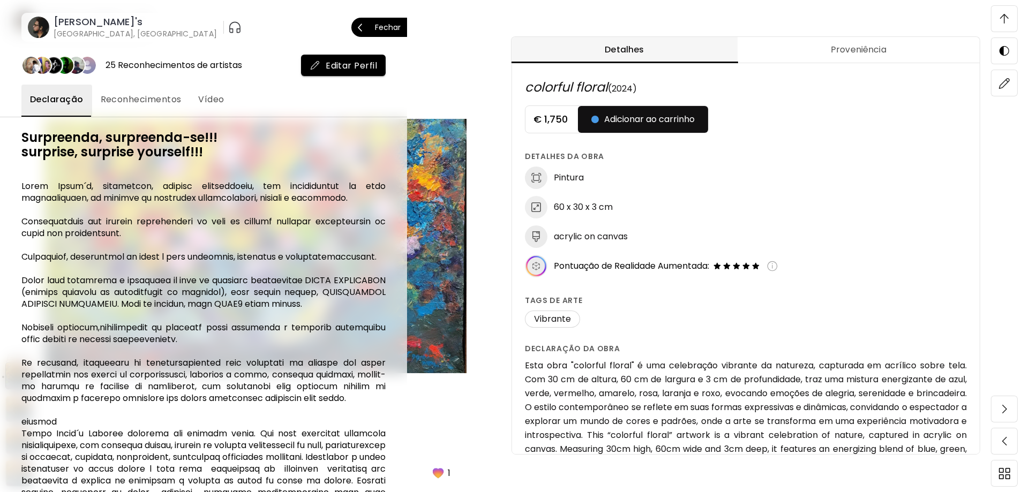
click at [387, 24] on p "Fechar" at bounding box center [388, 27] width 26 height 7
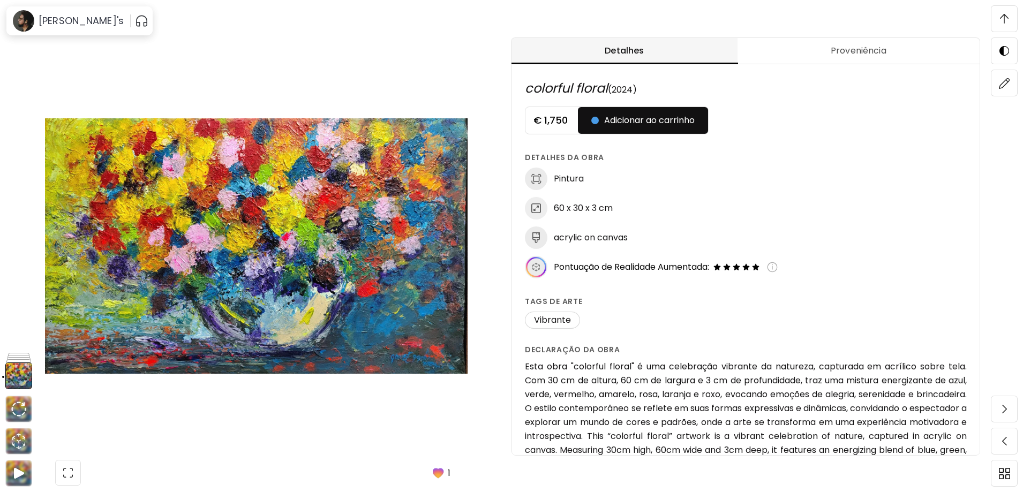
click at [73, 481] on span "button" at bounding box center [68, 473] width 22 height 22
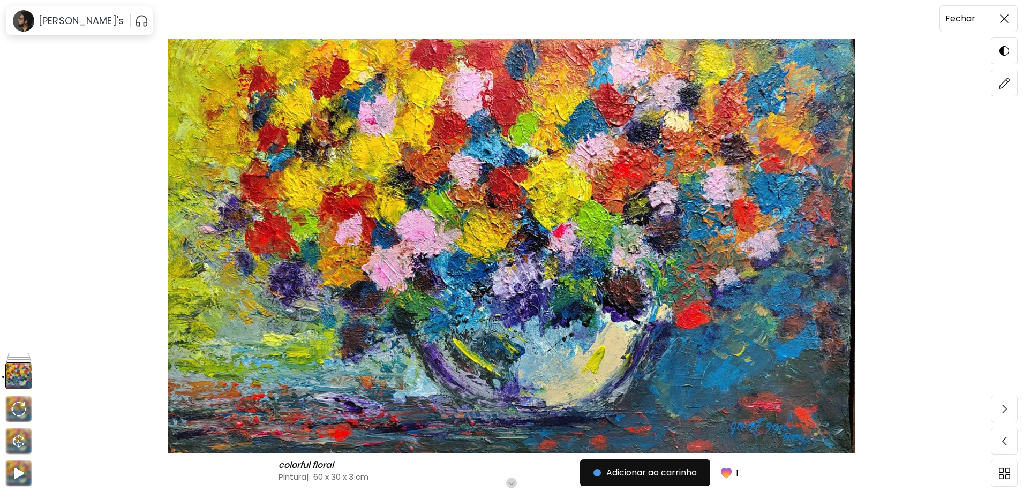
click at [1005, 21] on img at bounding box center [1004, 18] width 9 height 9
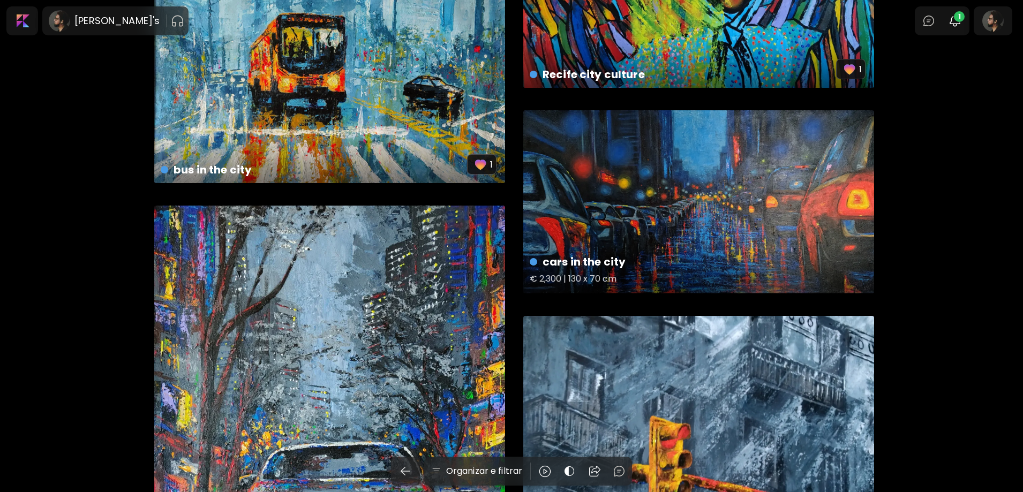
click at [640, 216] on div "cars in the city € 2,300 | 130 x 70 cm" at bounding box center [698, 201] width 351 height 183
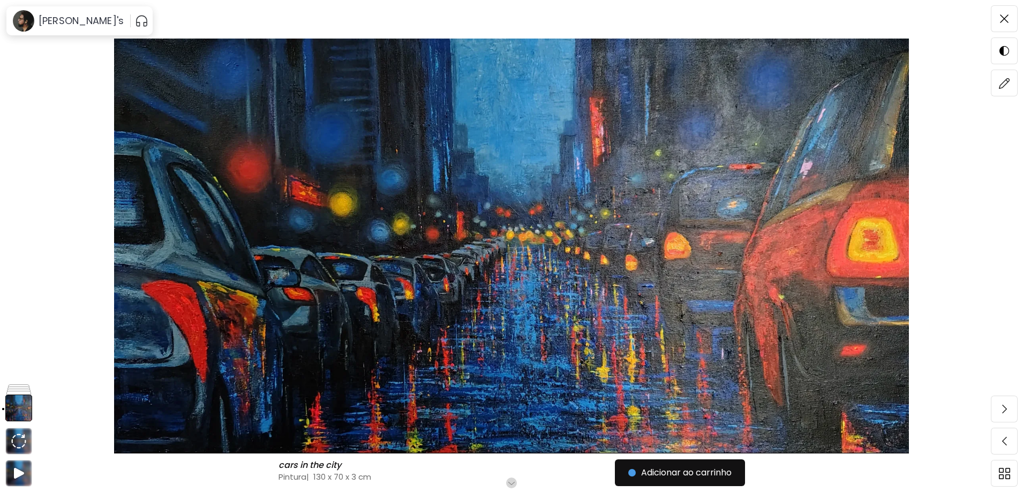
click at [216, 84] on img at bounding box center [511, 246] width 933 height 415
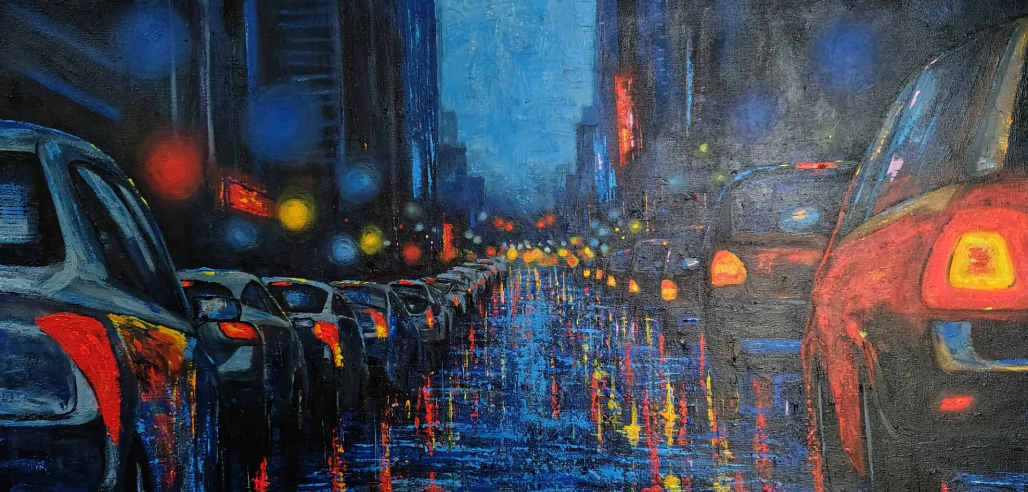
click at [520, 149] on img at bounding box center [514, 268] width 1028 height 537
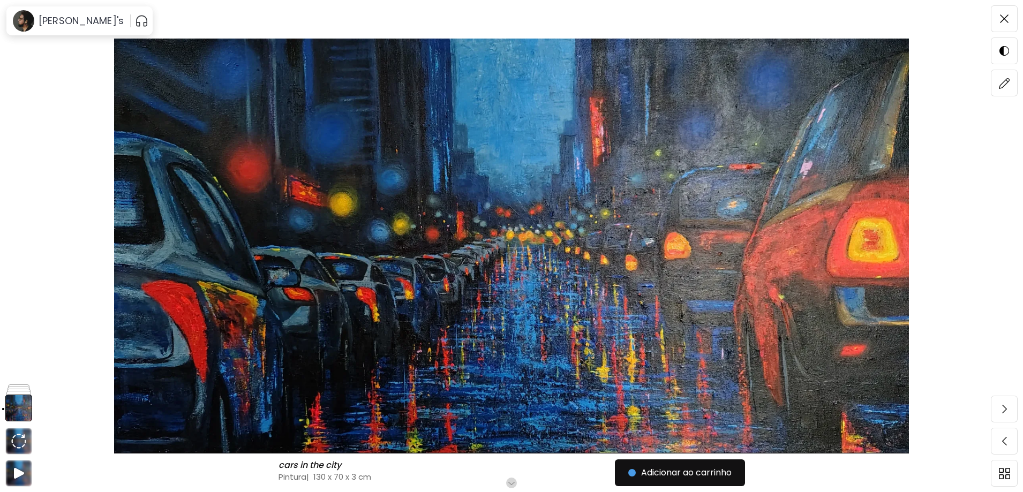
click at [521, 150] on img at bounding box center [511, 246] width 933 height 415
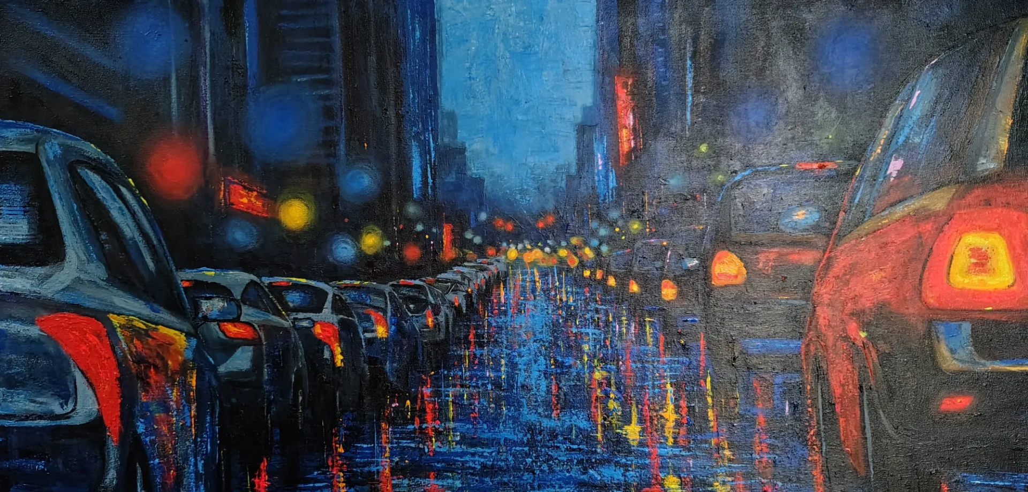
click at [520, 153] on img at bounding box center [514, 268] width 1028 height 537
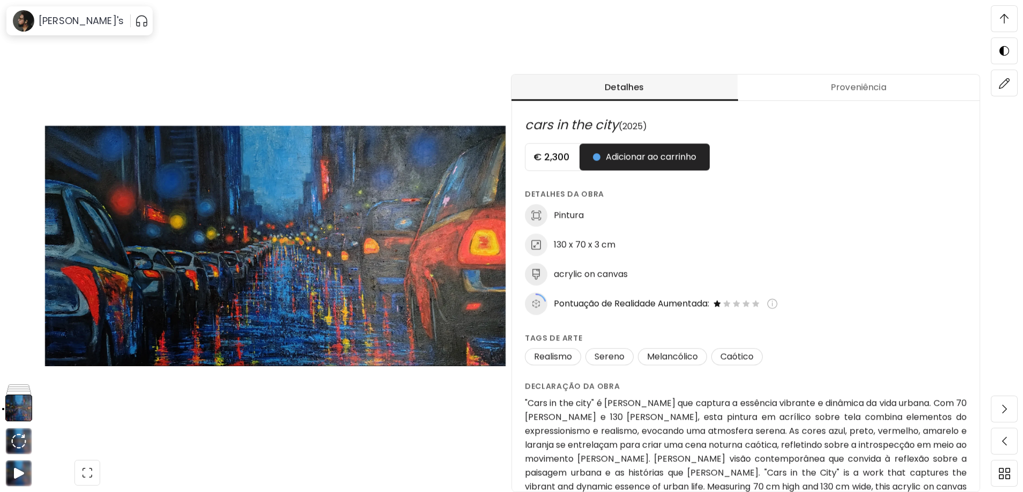
scroll to position [482, 0]
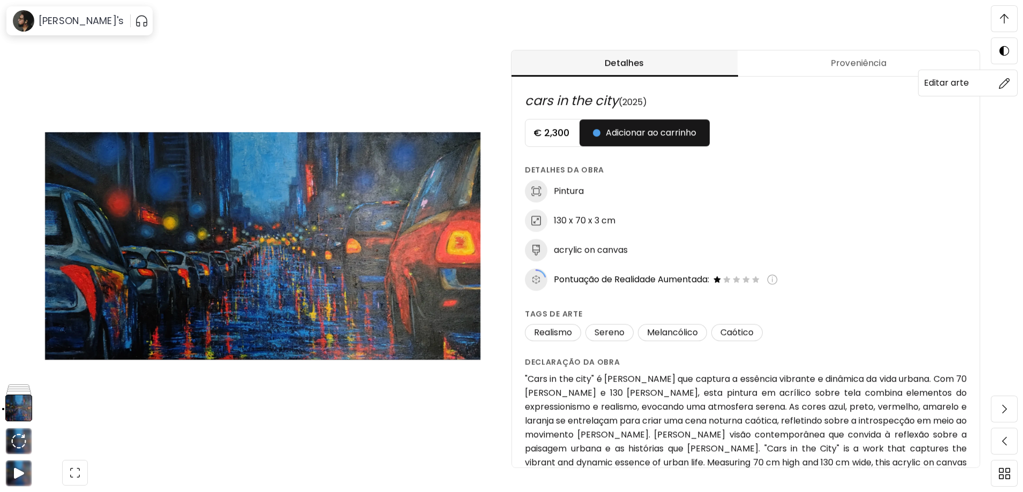
click at [1004, 87] on img at bounding box center [1004, 83] width 11 height 11
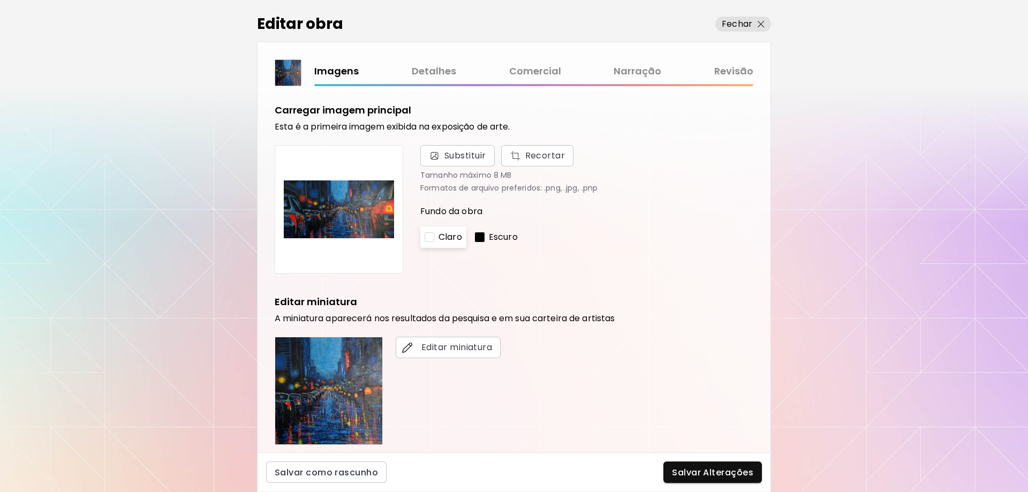
click at [438, 77] on link "Detalhes" at bounding box center [434, 72] width 44 height 16
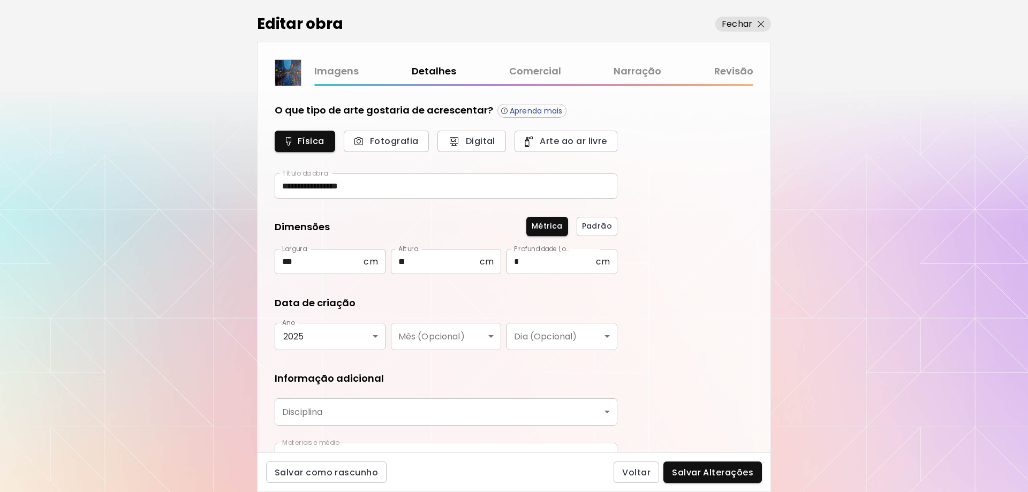
type input "********"
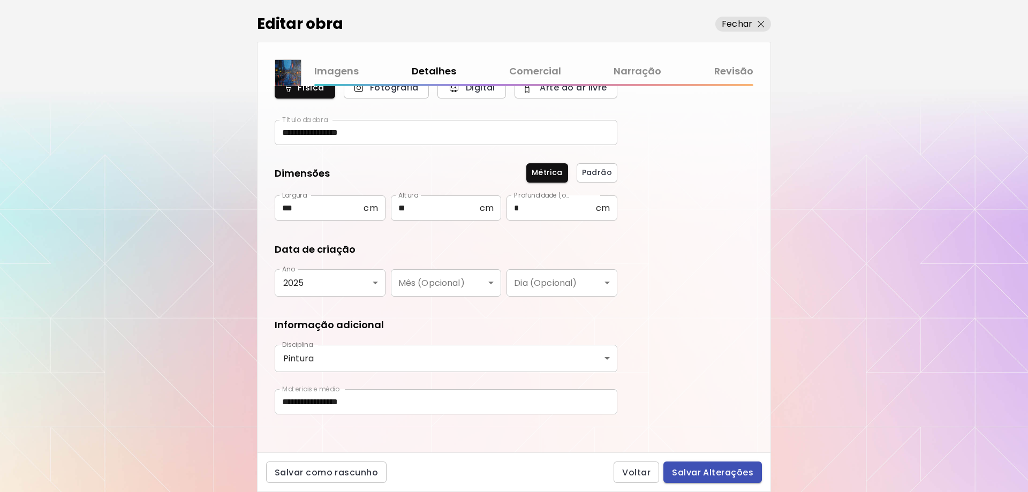
click at [713, 470] on span "Salvar Alterações" at bounding box center [712, 472] width 81 height 11
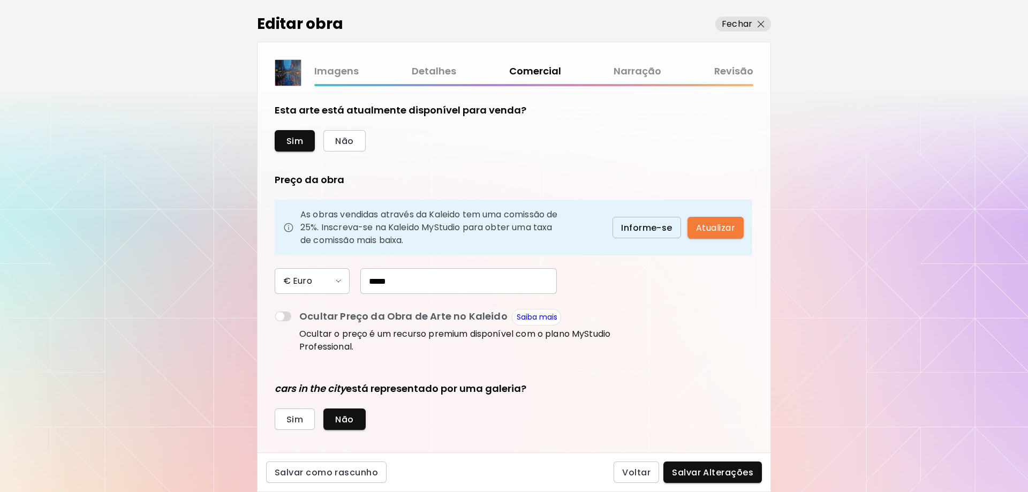
click at [418, 282] on input "*****" at bounding box center [459, 281] width 197 height 26
type input "*"
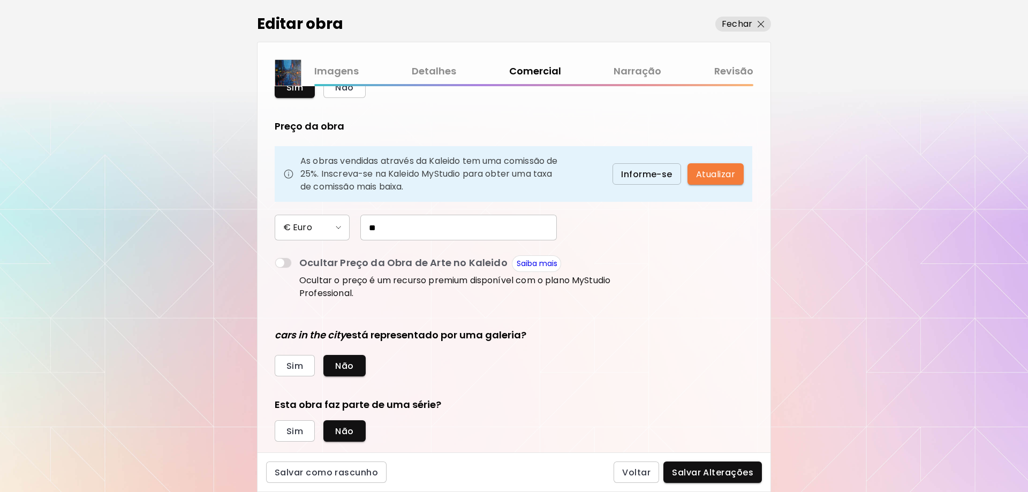
type input "*"
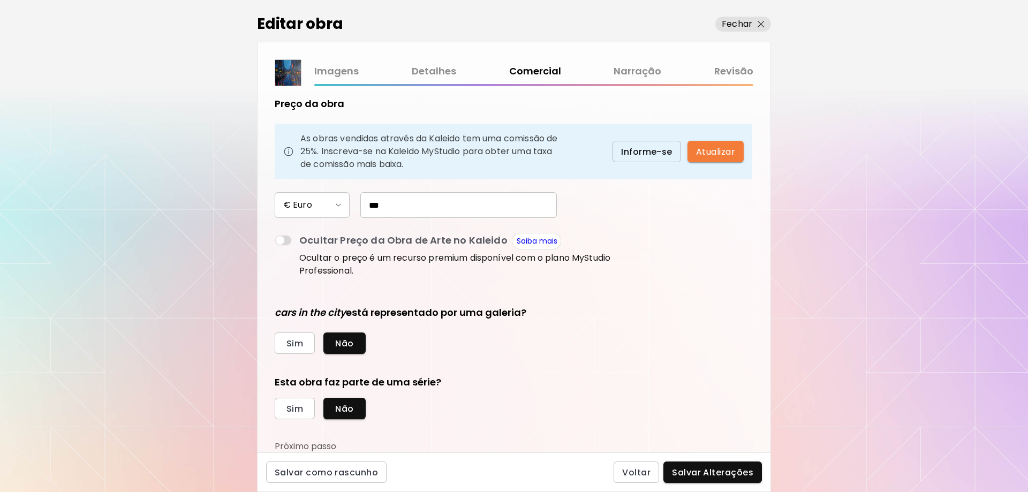
scroll to position [22, 0]
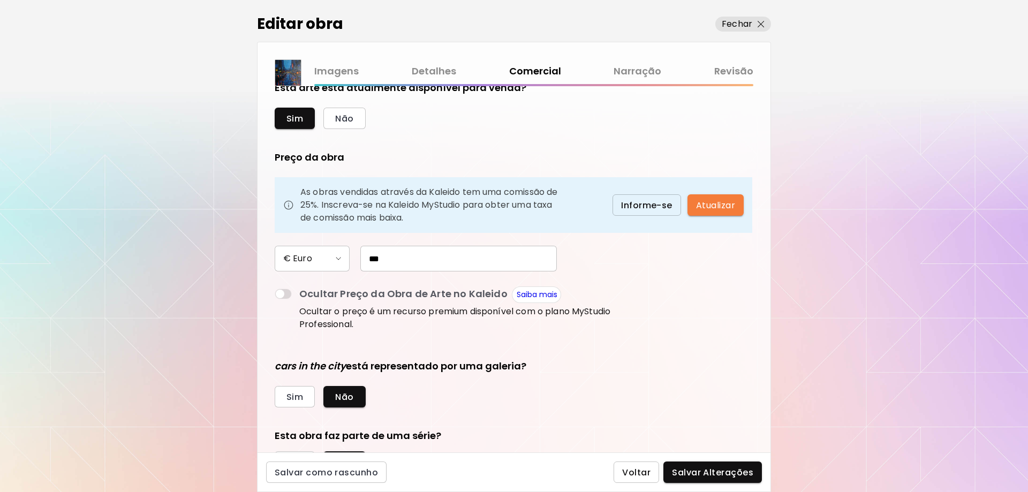
type input "***"
click at [637, 470] on span "Voltar" at bounding box center [636, 472] width 28 height 11
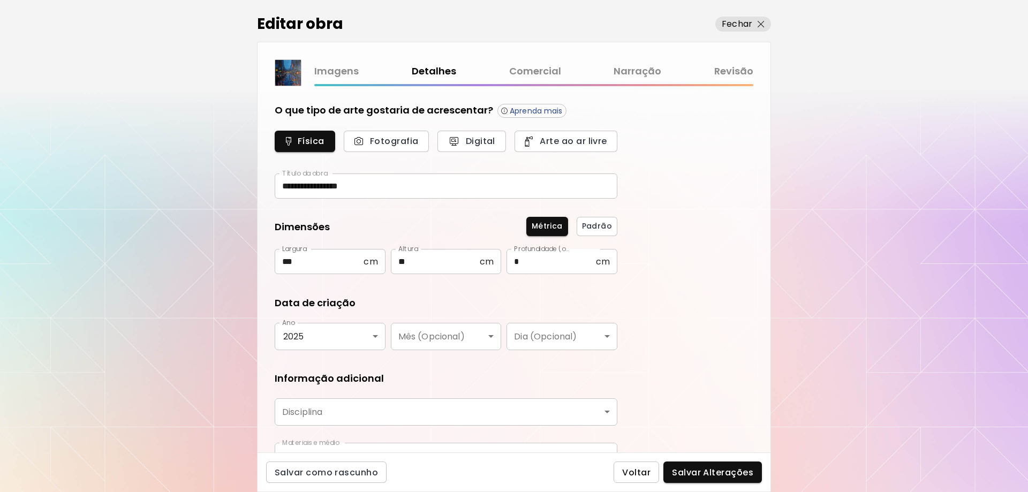
type input "********"
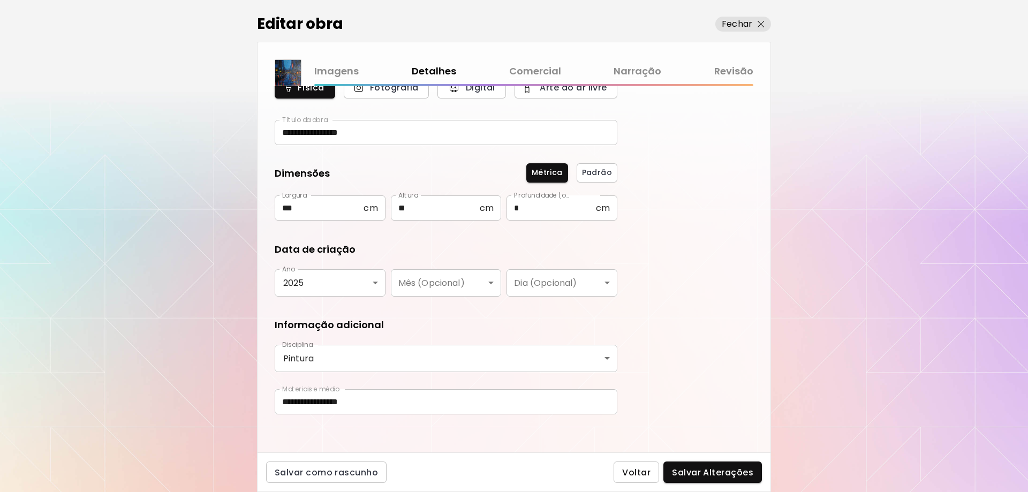
scroll to position [58, 0]
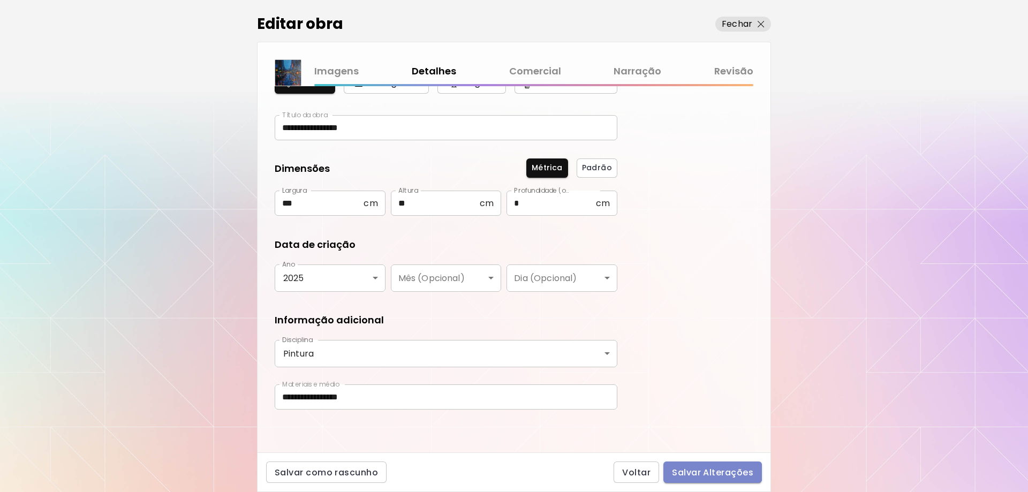
click at [709, 471] on span "Salvar Alterações" at bounding box center [712, 472] width 81 height 11
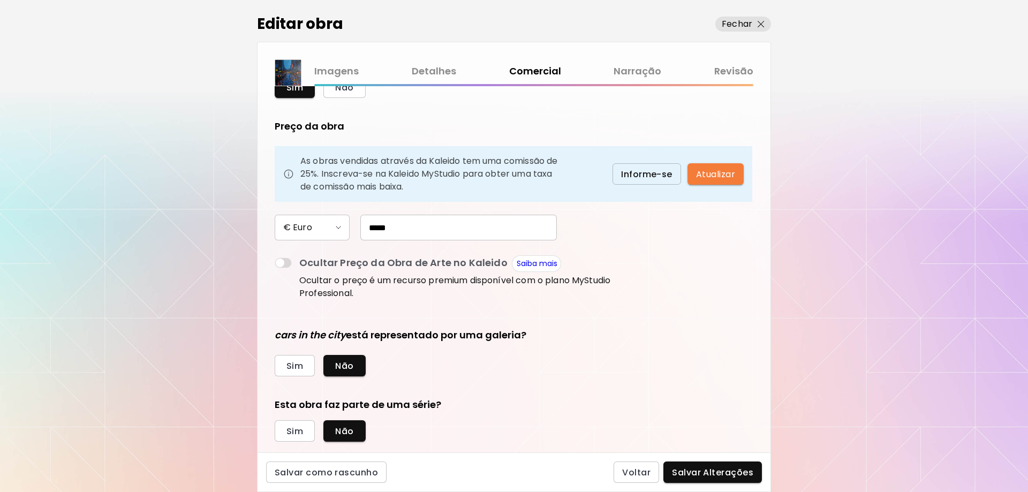
scroll to position [76, 0]
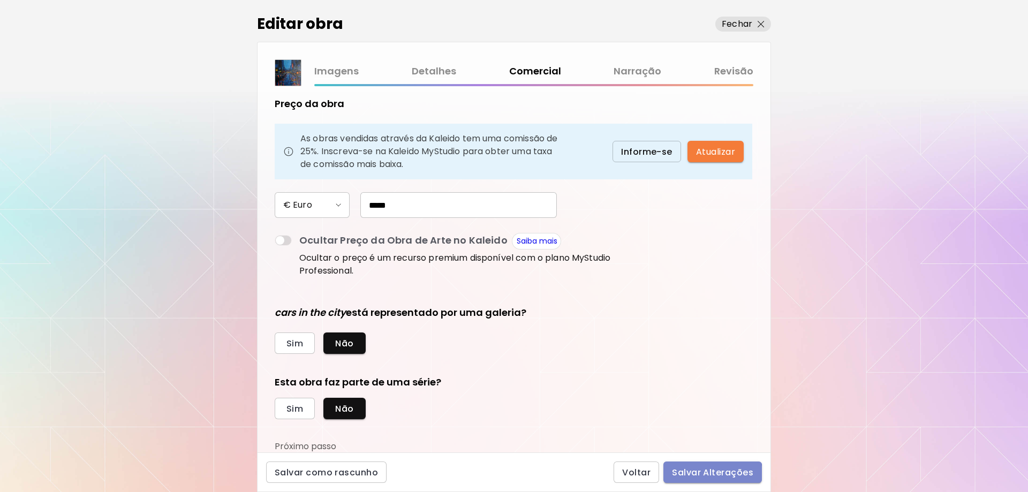
click at [689, 475] on span "Salvar Alterações" at bounding box center [712, 472] width 81 height 11
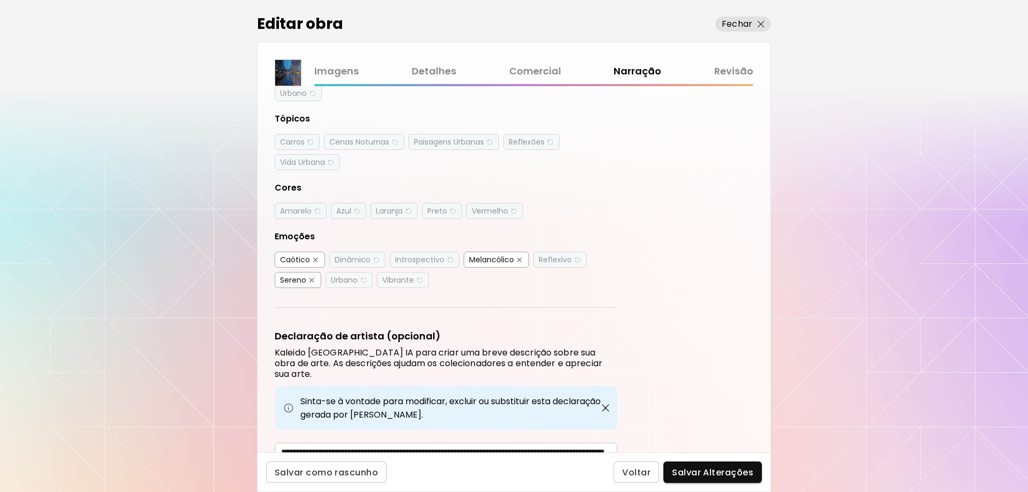
scroll to position [250, 0]
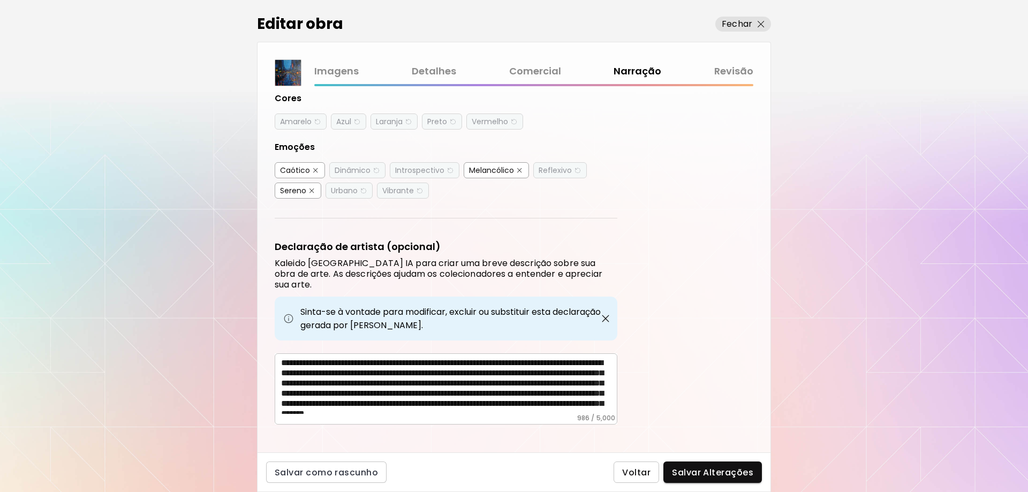
click at [650, 470] on span "Voltar" at bounding box center [636, 472] width 28 height 11
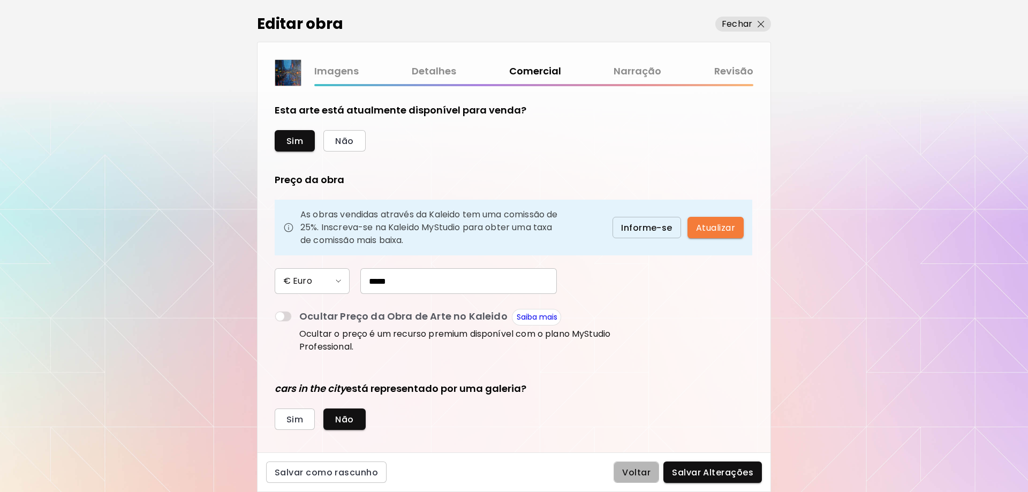
click at [649, 467] on span "Voltar" at bounding box center [636, 472] width 28 height 11
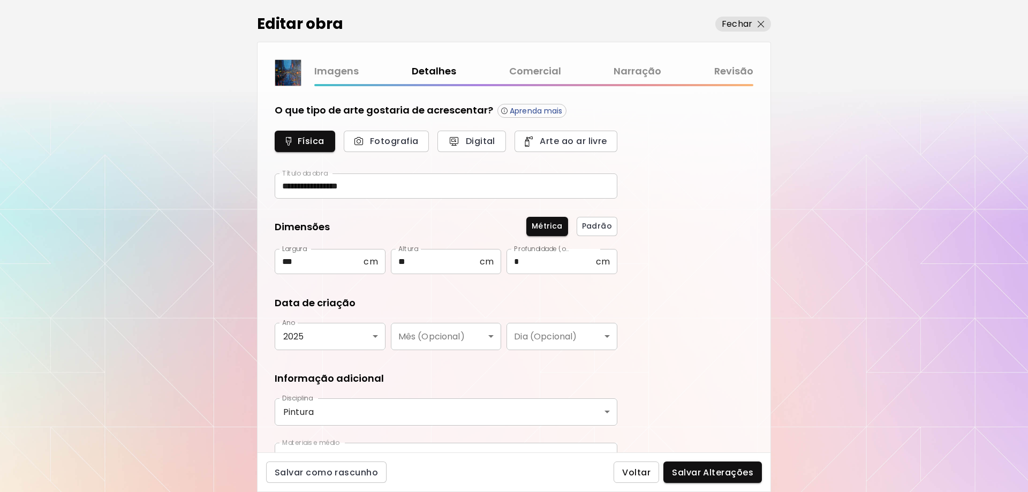
scroll to position [58, 0]
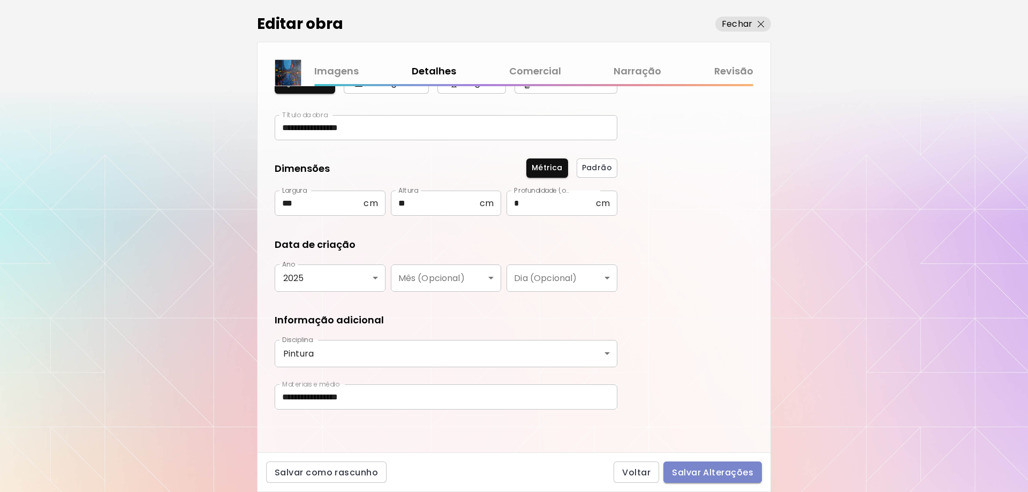
click at [707, 471] on span "Salvar Alterações" at bounding box center [712, 472] width 81 height 11
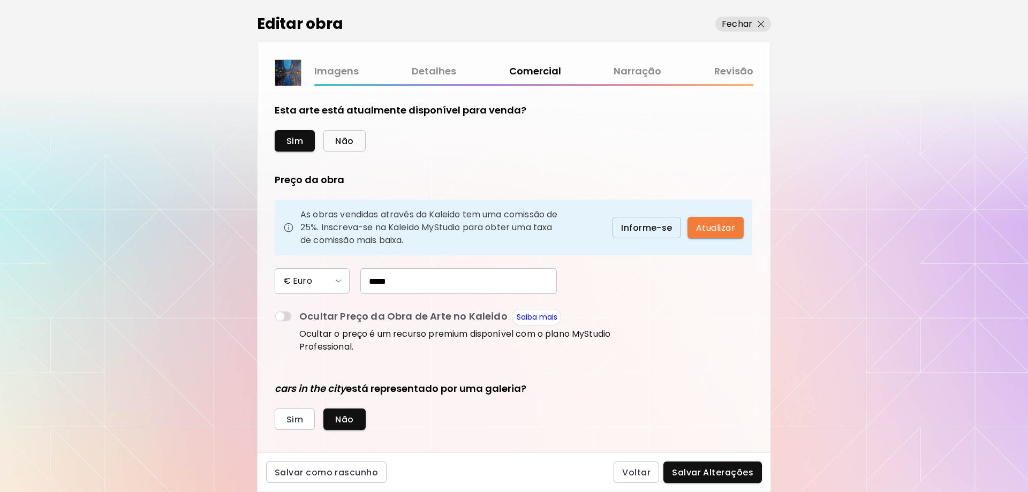
click at [349, 134] on button "Não" at bounding box center [345, 140] width 42 height 21
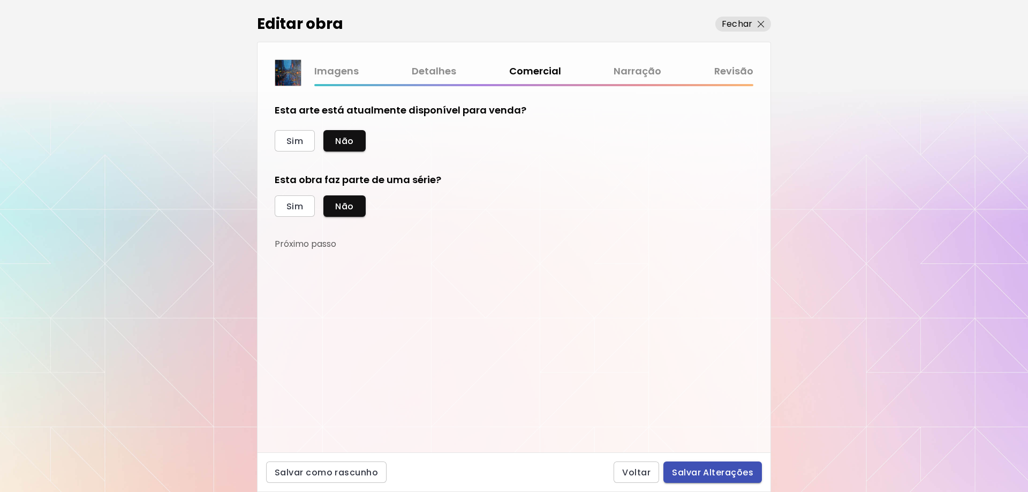
click at [693, 468] on span "Salvar Alterações" at bounding box center [712, 472] width 81 height 11
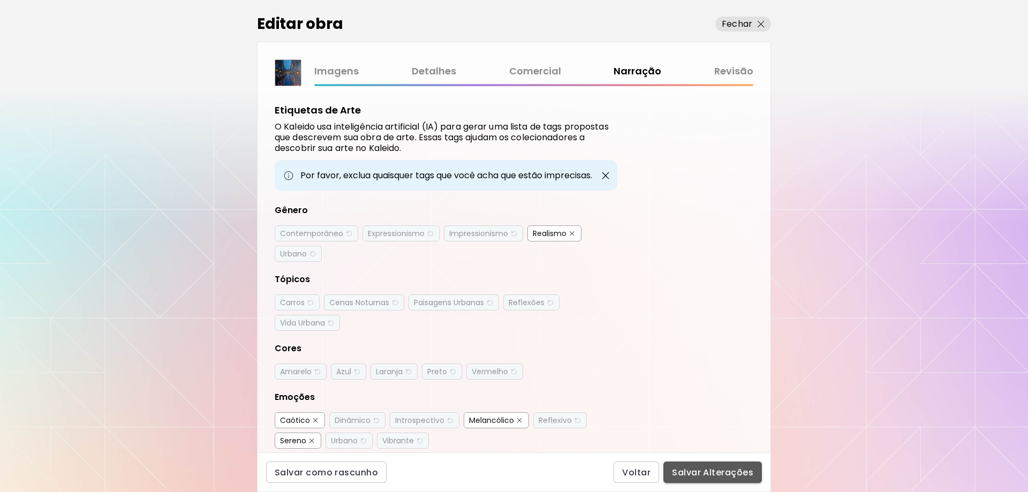
drag, startPoint x: 701, startPoint y: 465, endPoint x: 703, endPoint y: 470, distance: 6.0
click at [703, 470] on button "Salvar Alterações" at bounding box center [713, 472] width 99 height 21
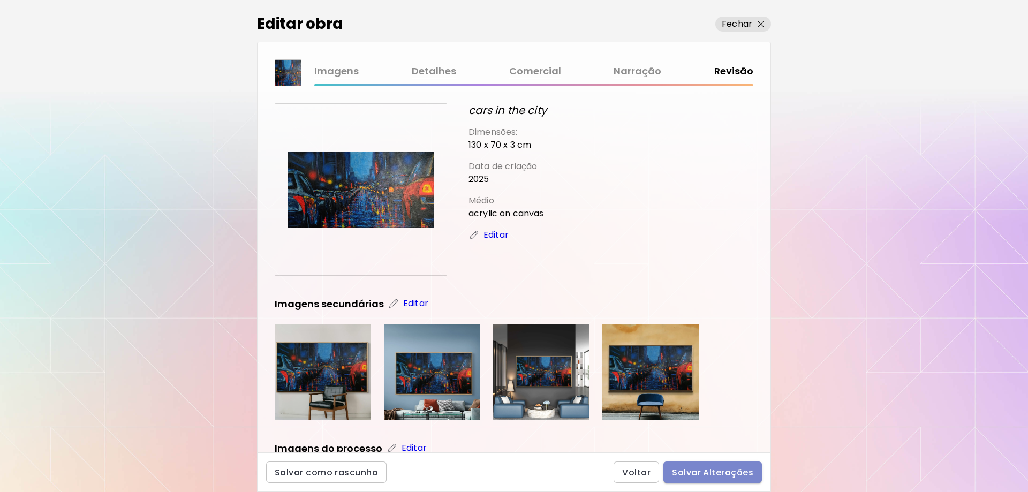
click at [729, 476] on button "Salvar Alterações" at bounding box center [713, 472] width 99 height 21
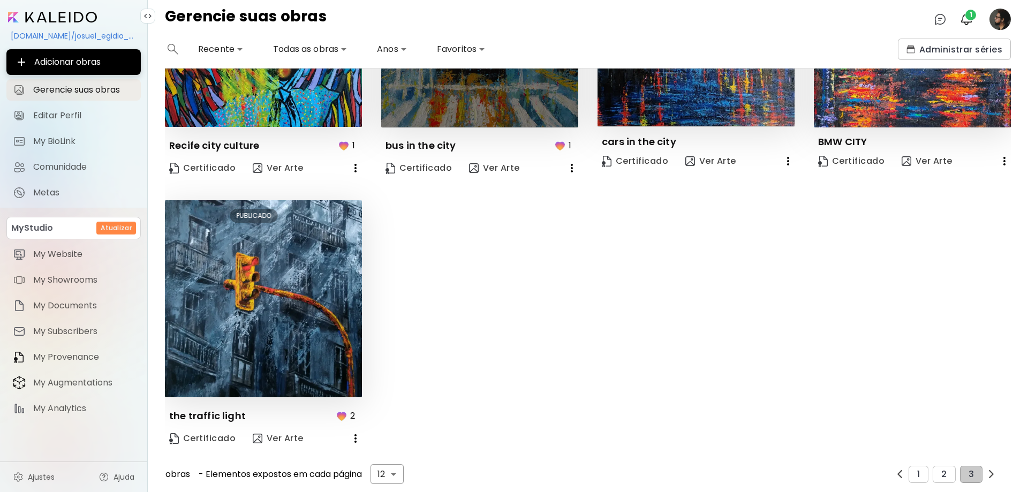
scroll to position [435, 0]
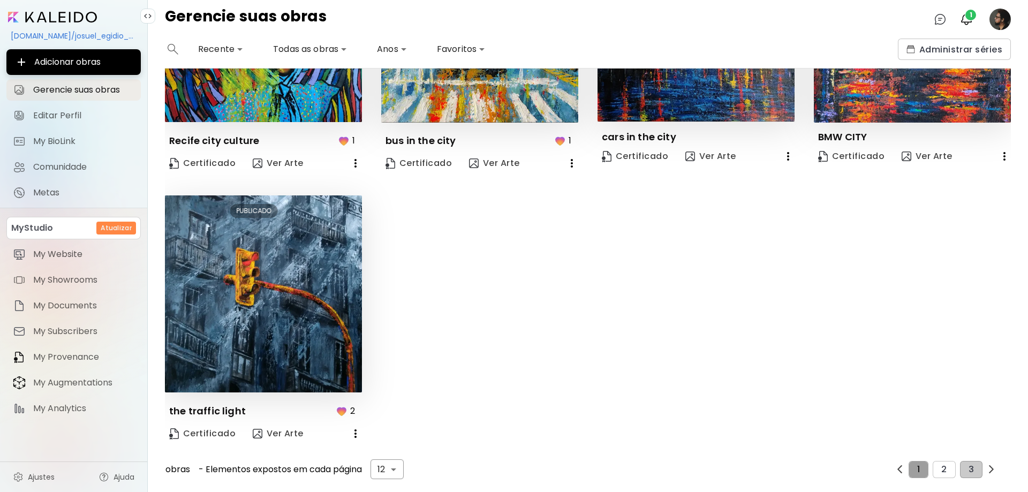
click at [910, 464] on button "1" at bounding box center [919, 469] width 20 height 17
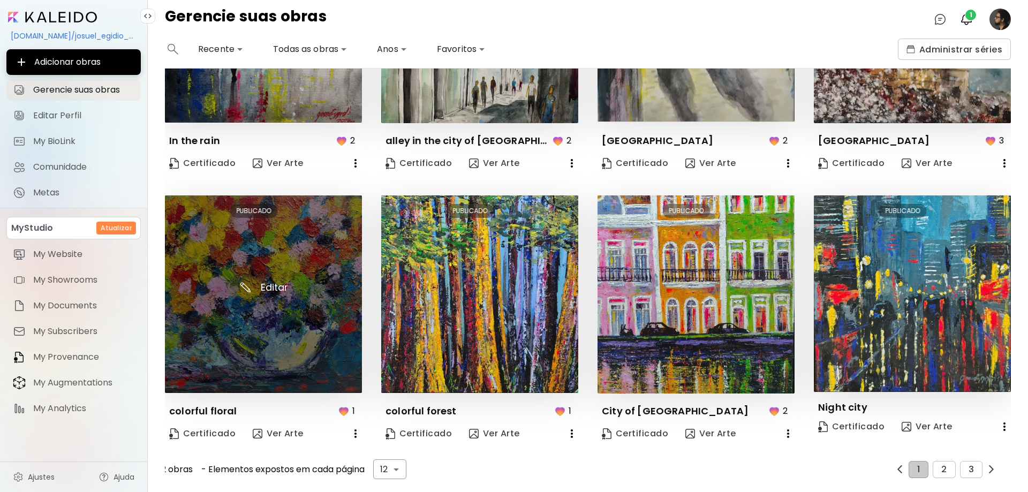
click at [263, 309] on img at bounding box center [263, 295] width 197 height 198
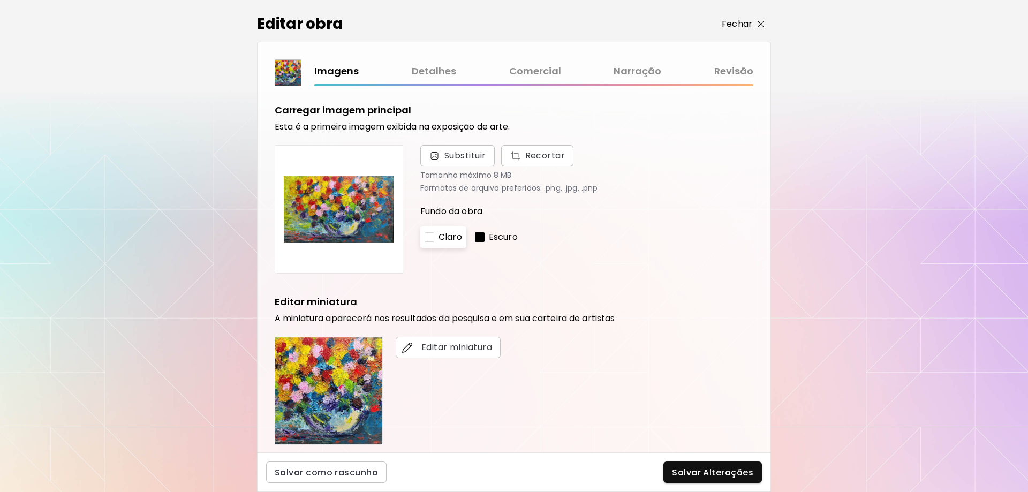
click at [763, 26] on img "button" at bounding box center [761, 24] width 7 height 7
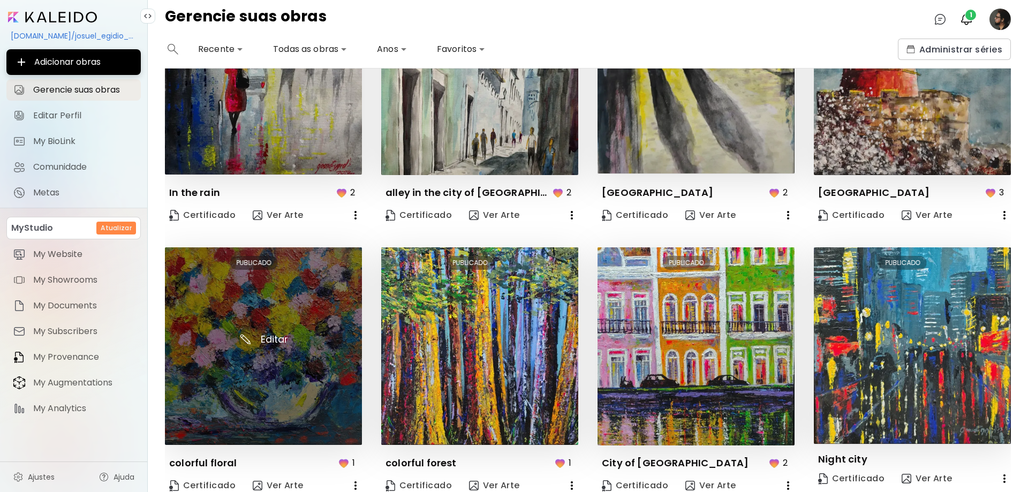
scroll to position [435, 0]
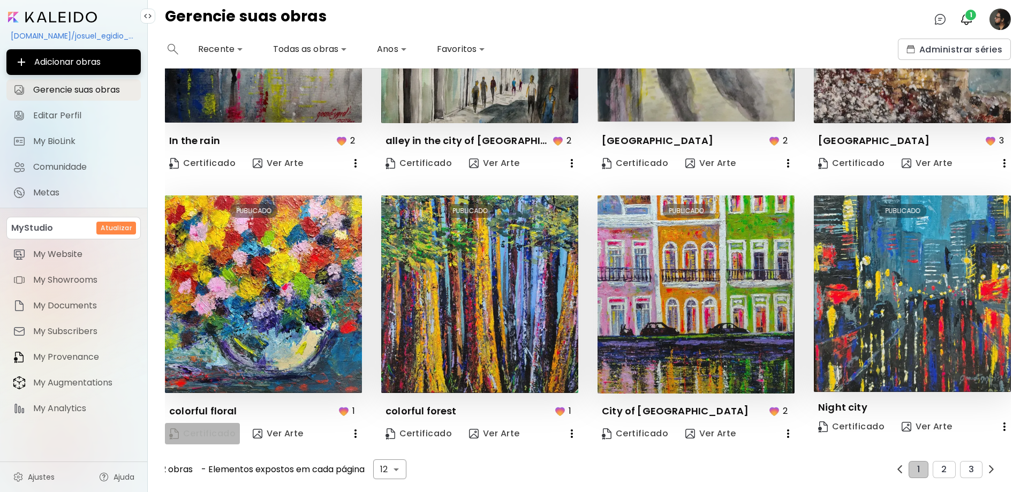
click at [204, 428] on span "Certificado" at bounding box center [202, 434] width 66 height 12
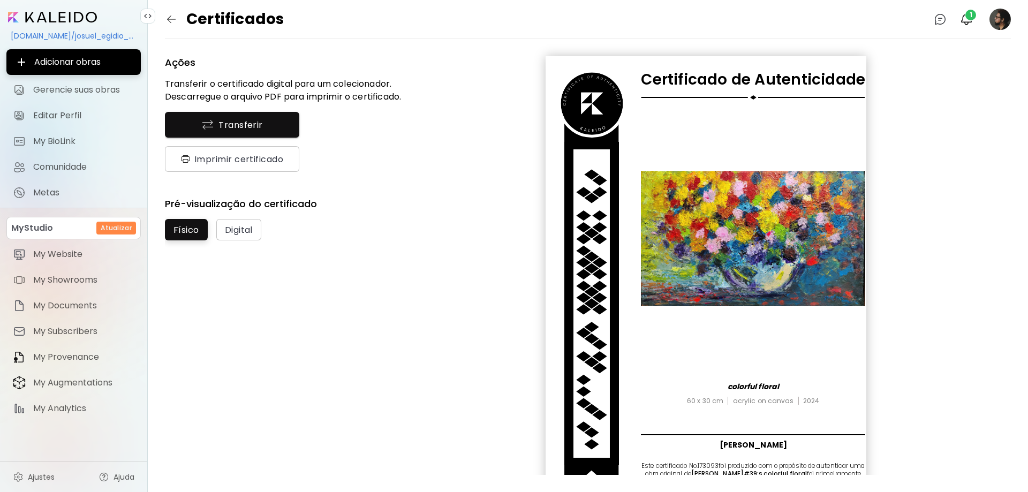
scroll to position [32, 0]
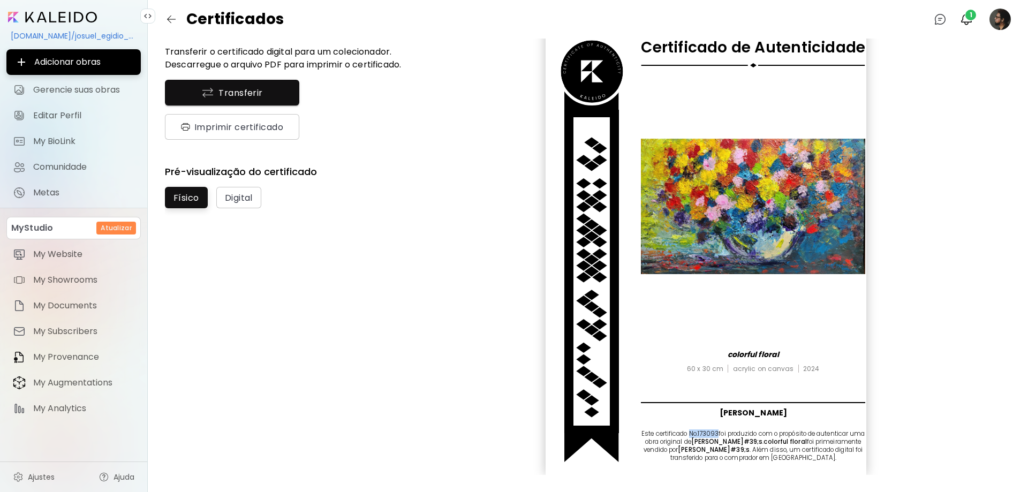
drag, startPoint x: 723, startPoint y: 434, endPoint x: 692, endPoint y: 434, distance: 31.1
click at [692, 434] on h6 "Este certificado No. 173093 foi produzido com o propósito de autenticar uma obr…" at bounding box center [753, 446] width 224 height 32
click at [702, 467] on div "Certificado de Autenticidade colorful floral 60 x 30 cm acrylic on canvas 2024 …" at bounding box center [706, 249] width 321 height 451
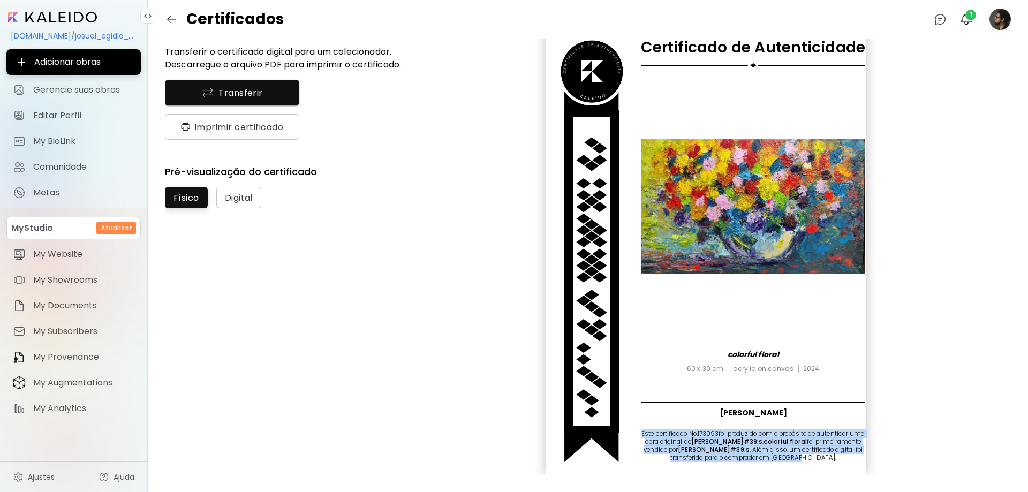
drag, startPoint x: 853, startPoint y: 460, endPoint x: 641, endPoint y: 435, distance: 214.1
click at [641, 435] on h6 "Este certificado No. 173093 foi produzido com o propósito de autenticar uma obr…" at bounding box center [753, 446] width 224 height 32
copy h6 "Este certificado No. 173093 foi produzido com o propósito de autenticar uma obr…"
